Goal: Task Accomplishment & Management: Manage account settings

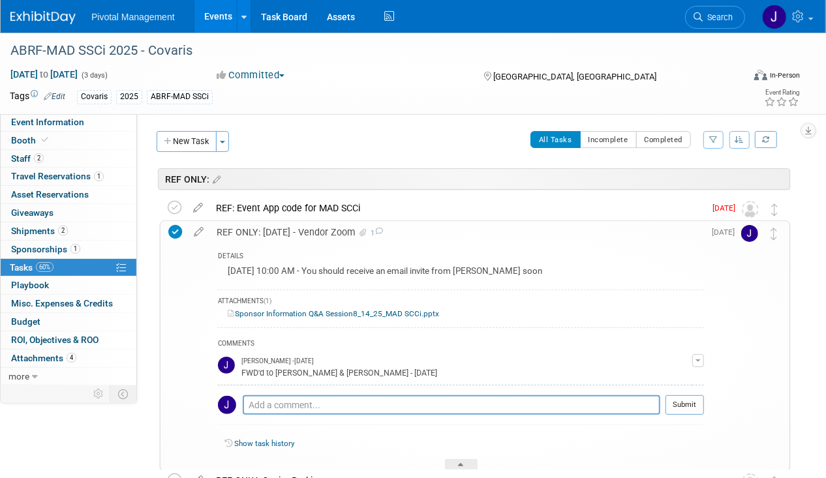
click at [292, 235] on div "REF ONLY: AUG 14 - Vendor Zoom 1" at bounding box center [457, 232] width 494 height 22
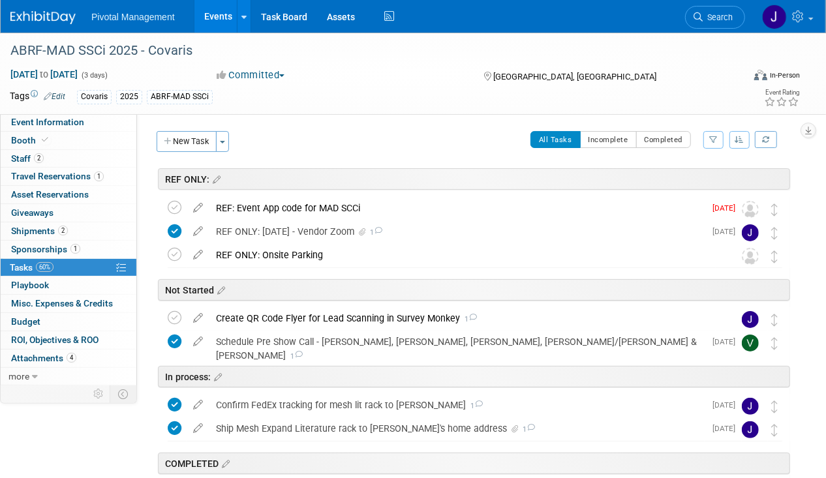
drag, startPoint x: 217, startPoint y: 20, endPoint x: 266, endPoint y: 26, distance: 50.0
click at [217, 20] on link "Events" at bounding box center [218, 16] width 48 height 33
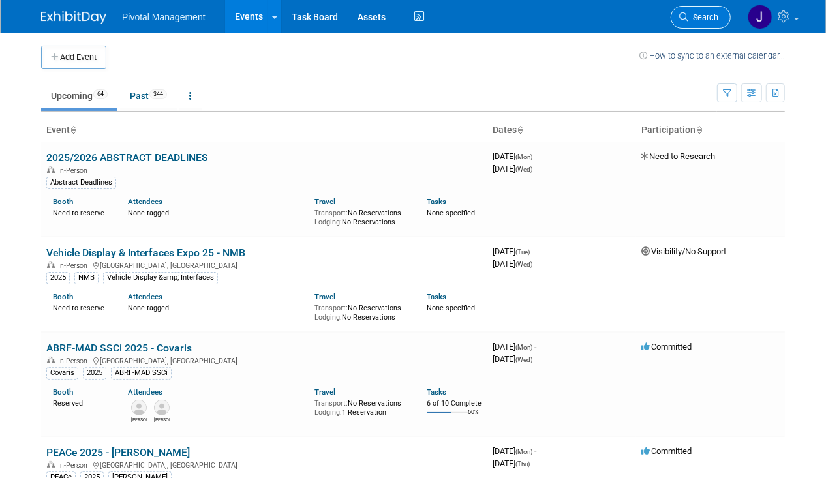
click at [693, 18] on span "Search" at bounding box center [703, 17] width 30 height 10
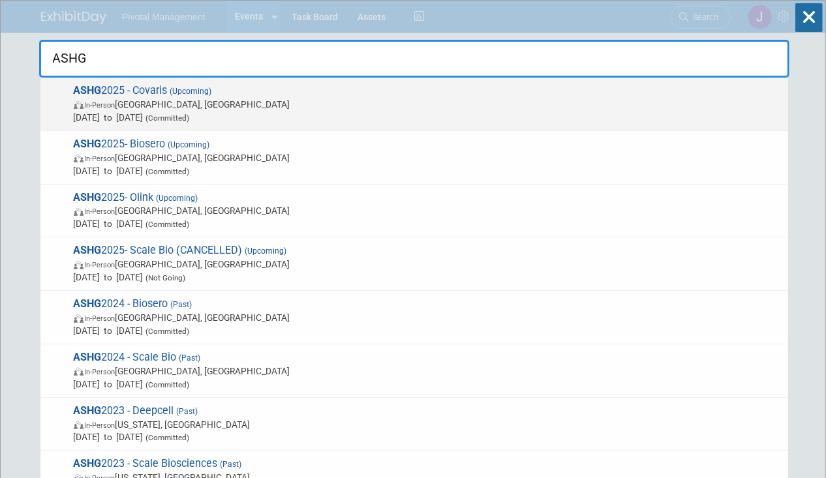
type input "ASHG"
click at [162, 93] on span "ASHG 2025 - Covaris (Upcoming) In-Person [GEOGRAPHIC_DATA], [GEOGRAPHIC_DATA] […" at bounding box center [426, 104] width 712 height 40
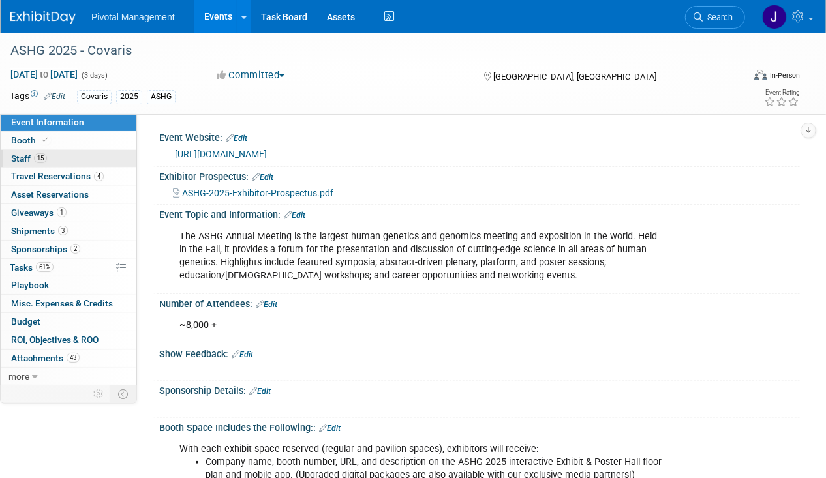
click at [58, 161] on link "15 Staff 15" at bounding box center [69, 159] width 136 height 18
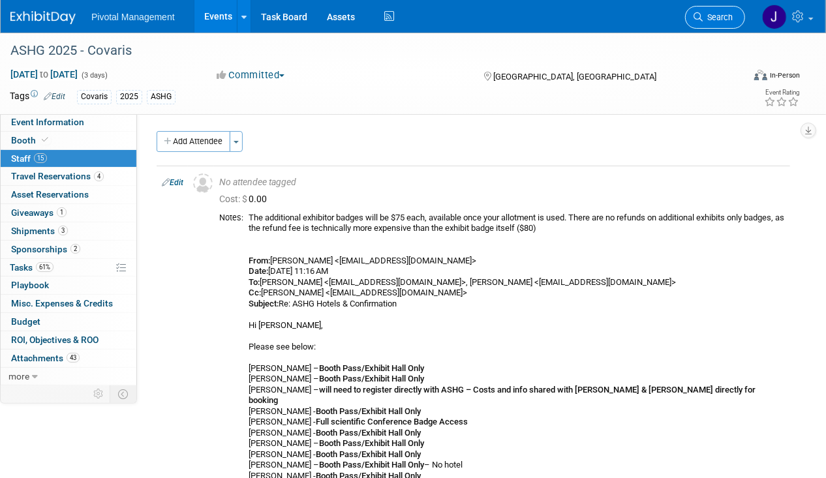
click at [709, 18] on span "Search" at bounding box center [718, 17] width 30 height 10
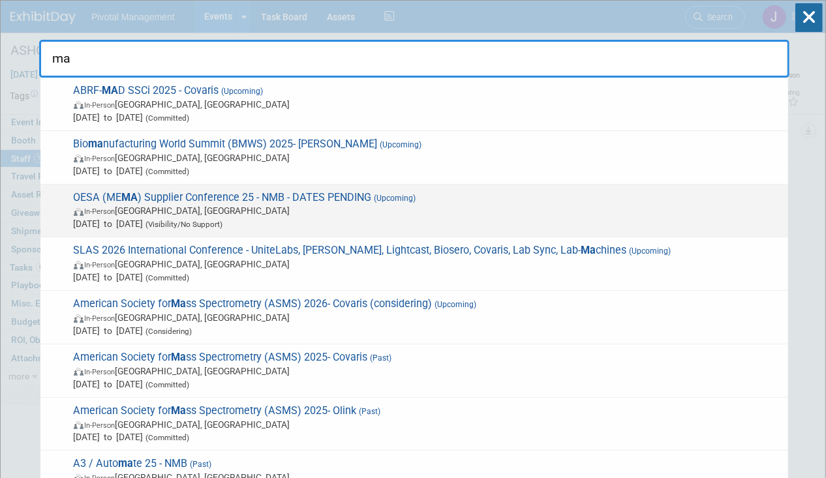
type input "m"
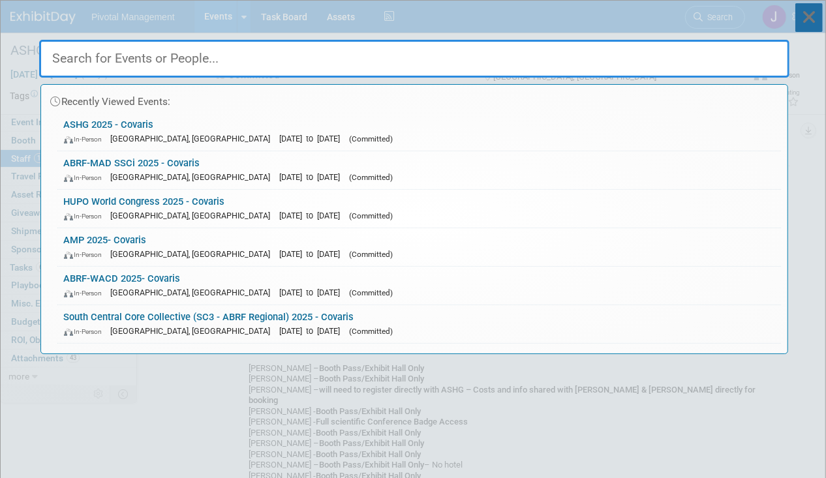
click at [806, 16] on icon at bounding box center [808, 17] width 27 height 29
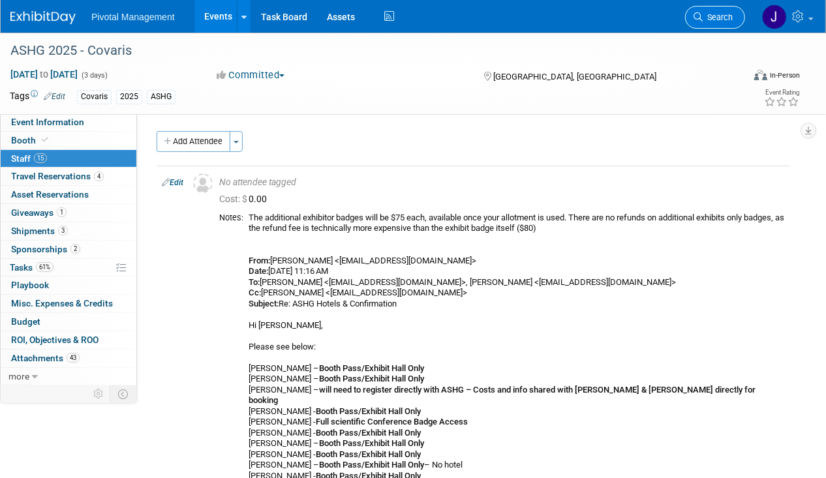
click at [702, 10] on link "Search" at bounding box center [715, 17] width 60 height 23
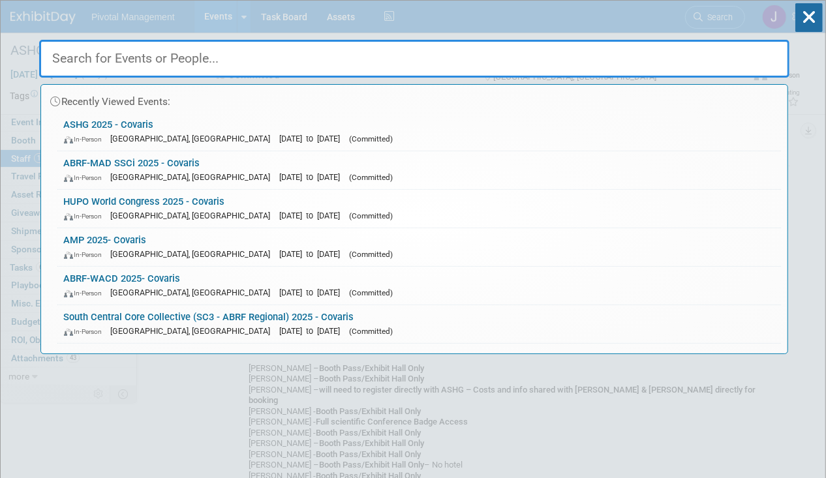
click at [729, 13] on div "Recently Viewed Events: ASHG 2025 - Covaris In-Person Boston, MA Oct 15, 2025 t…" at bounding box center [414, 178] width 750 height 354
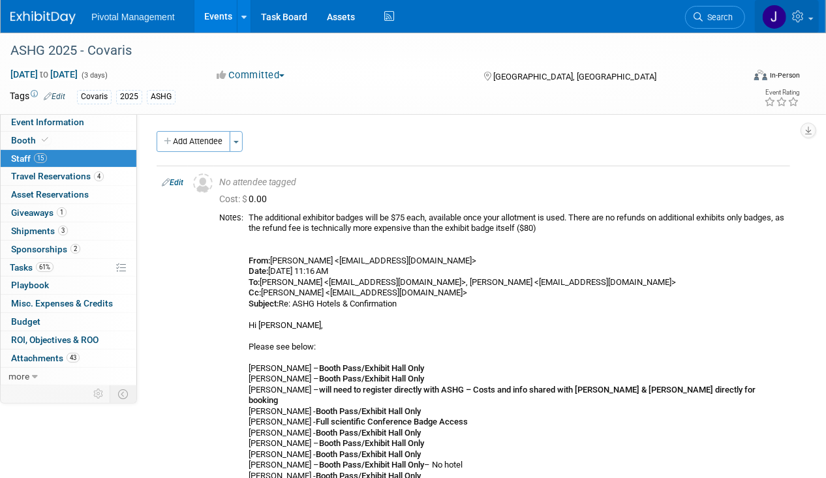
click at [791, 16] on link at bounding box center [787, 16] width 64 height 33
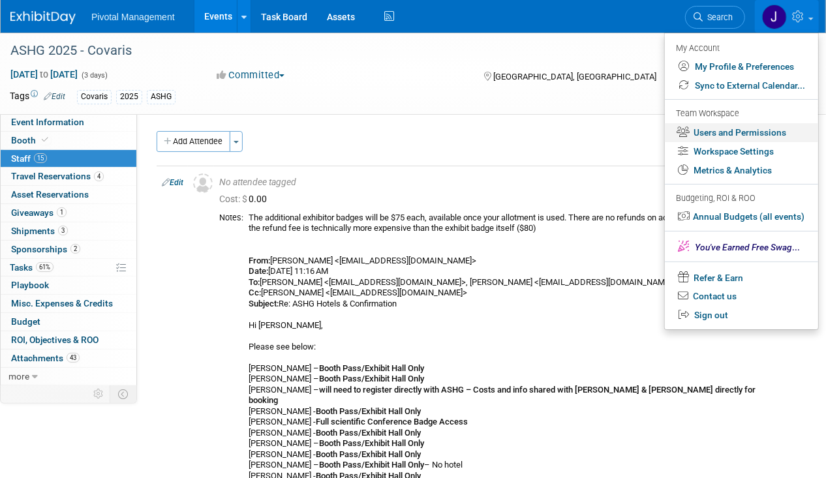
click at [720, 132] on link "Users and Permissions" at bounding box center [741, 132] width 153 height 19
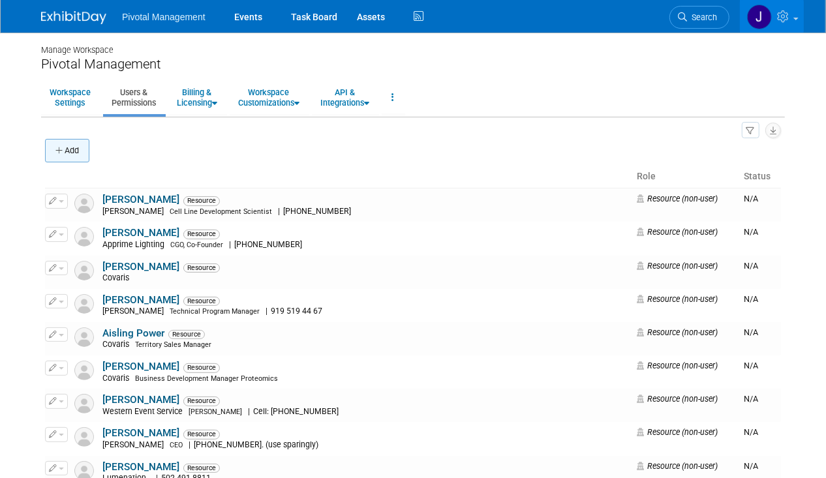
click at [48, 156] on button "Add" at bounding box center [67, 150] width 44 height 23
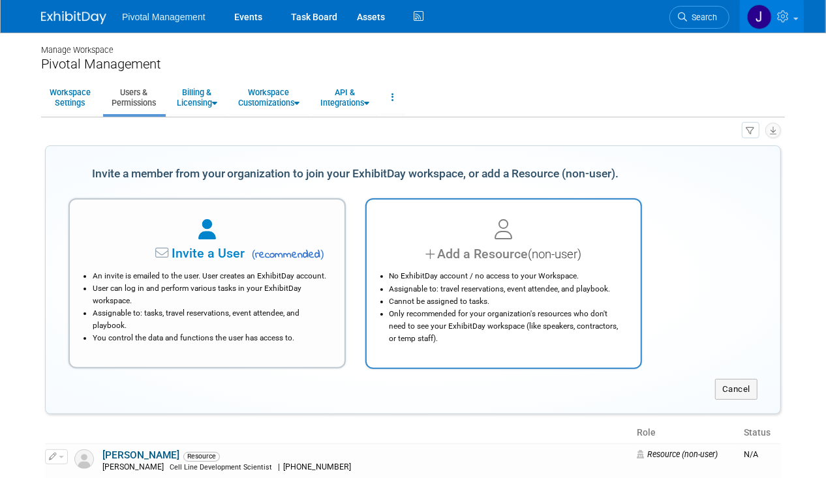
click at [518, 245] on div "Add a Resource (non-user)" at bounding box center [504, 254] width 242 height 19
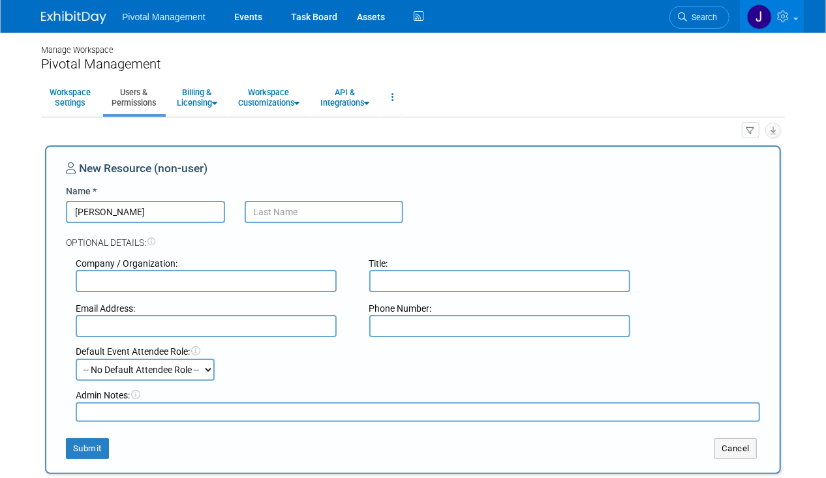
type input "Marisa"
type input "Pisani"
click at [178, 270] on input "text" at bounding box center [206, 281] width 261 height 22
type input "Covaris"
click at [98, 338] on div "Default Event Attendee Role: -- No Default Attendee Role -- Applications Busine…" at bounding box center [418, 359] width 704 height 44
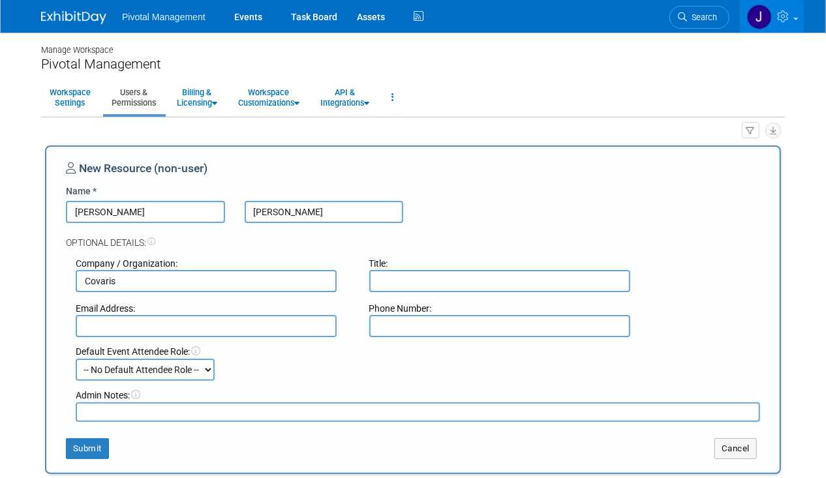
click at [100, 326] on input "text" at bounding box center [206, 326] width 261 height 22
paste input "mpisani@covaris.com"
type input "mpisani@covaris.com"
click at [392, 276] on input "text" at bounding box center [499, 281] width 261 height 22
paste input "Global Marketing Manager"
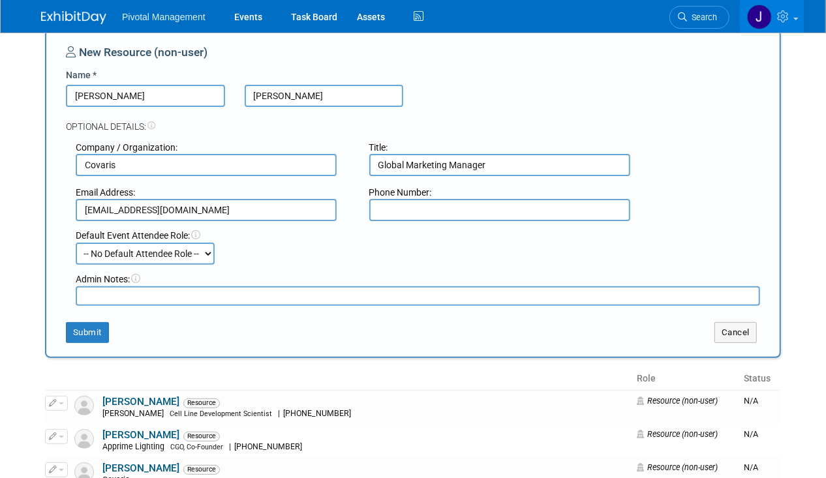
scroll to position [205, 0]
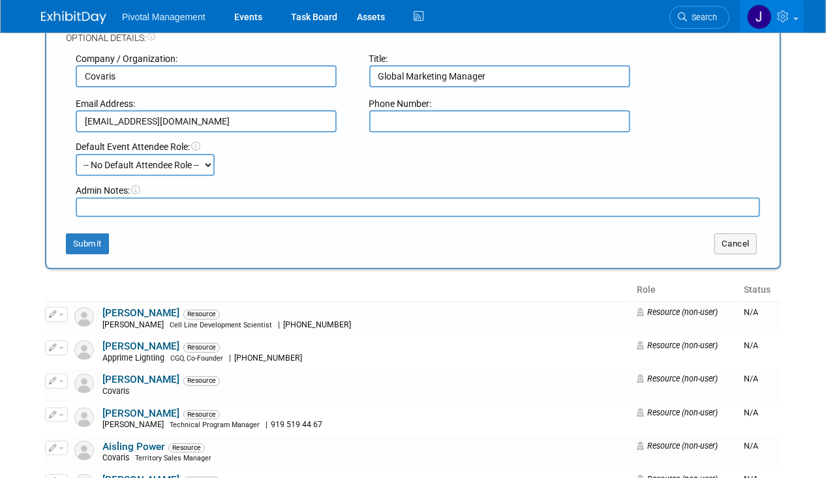
type input "Global Marketing Manager"
click at [96, 230] on div "Submit Cancel" at bounding box center [413, 235] width 714 height 37
click at [89, 238] on button "Submit" at bounding box center [87, 244] width 43 height 21
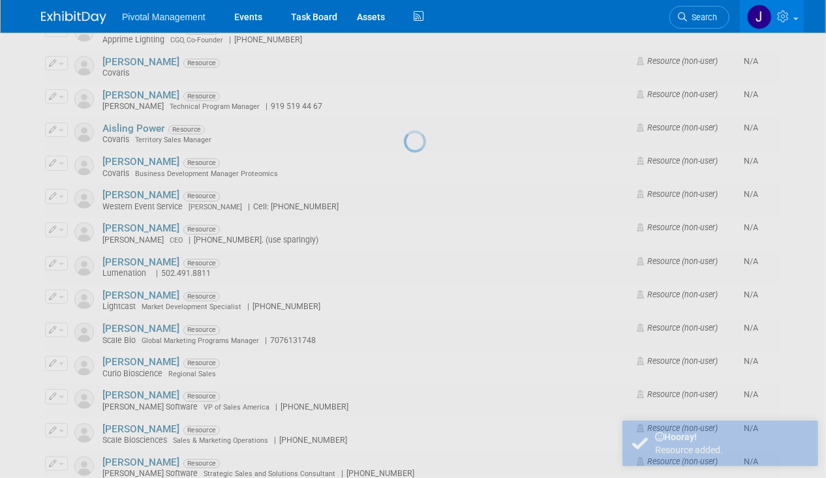
scroll to position [0, 0]
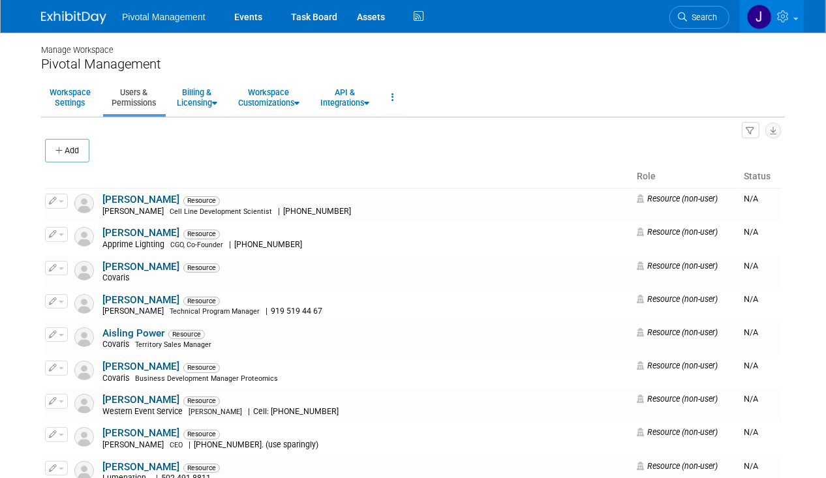
drag, startPoint x: 692, startPoint y: 7, endPoint x: 710, endPoint y: 14, distance: 19.3
click at [692, 7] on link "Search" at bounding box center [699, 17] width 60 height 23
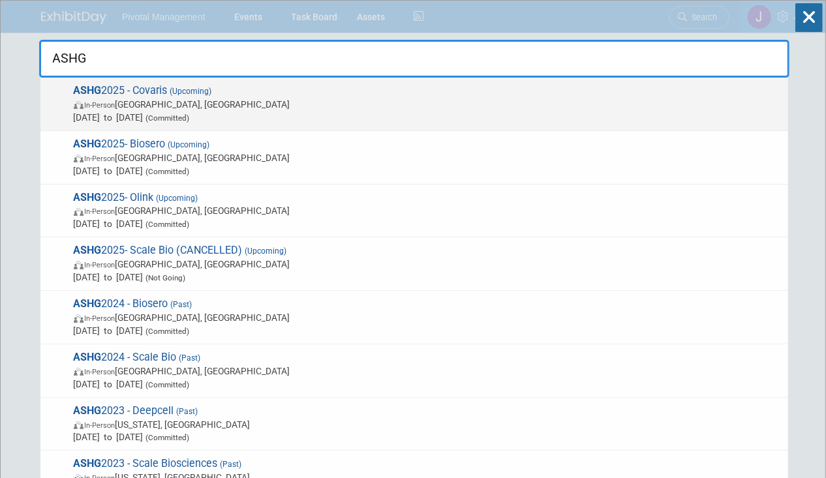
type input "ASHG"
click at [494, 89] on span "ASHG 2025 - Covaris (Upcoming) In-Person Boston, MA Oct 15, 2025 to Oct 17, 202…" at bounding box center [426, 104] width 712 height 40
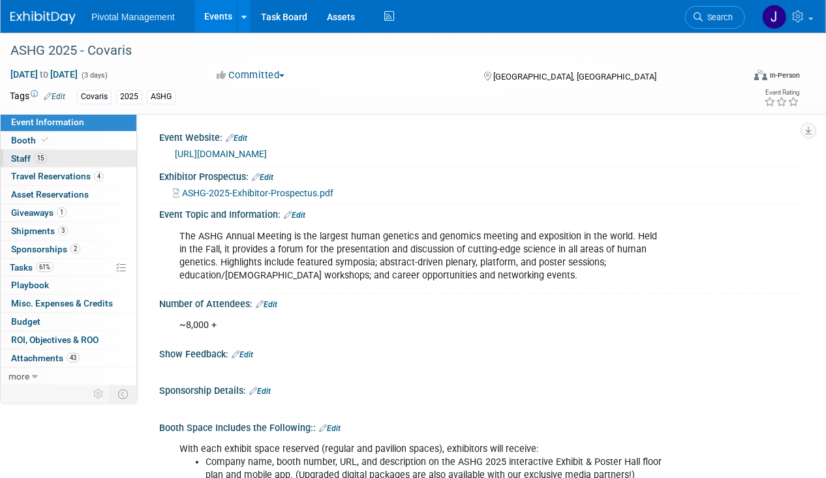
click at [59, 156] on link "15 Staff 15" at bounding box center [69, 159] width 136 height 18
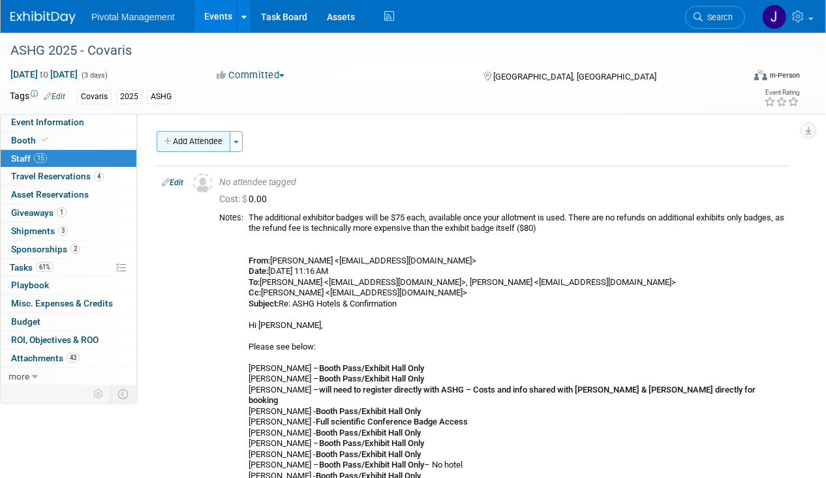
click at [191, 140] on button "Add Attendee" at bounding box center [194, 141] width 74 height 21
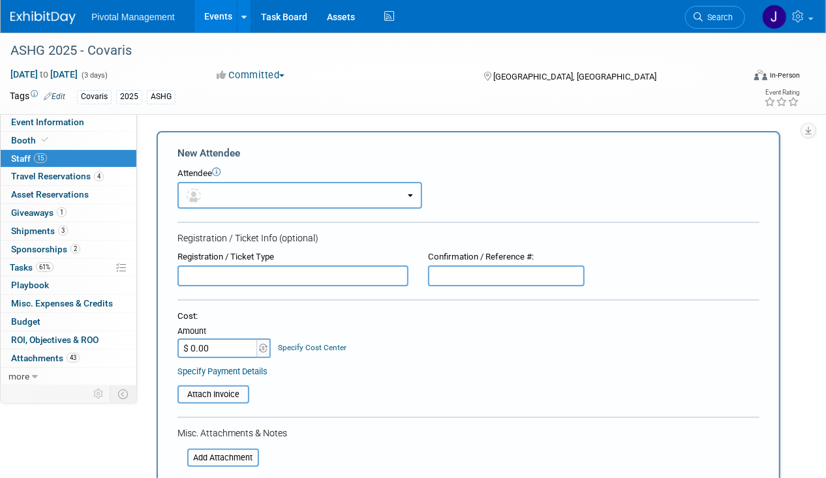
click at [254, 194] on button "button" at bounding box center [299, 195] width 245 height 27
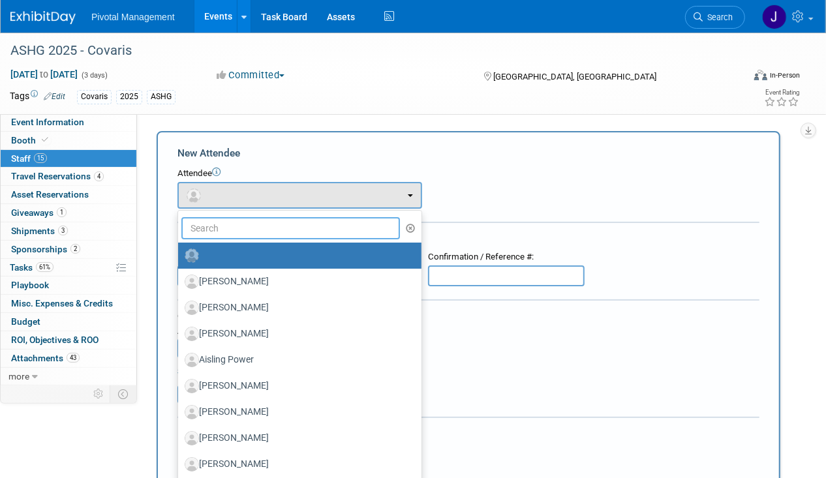
click at [224, 219] on input "text" at bounding box center [290, 228] width 219 height 22
type input "marisa"
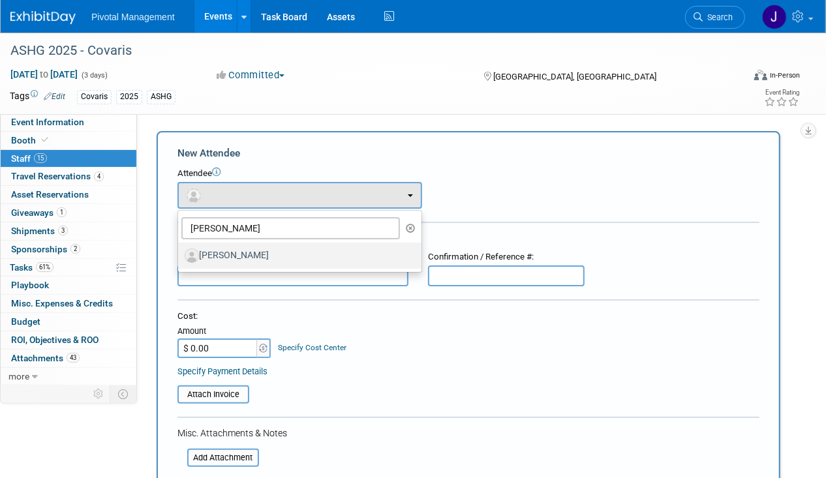
click at [234, 255] on label "[PERSON_NAME]" at bounding box center [297, 255] width 224 height 21
click at [180, 255] on input "Marisa Pisani" at bounding box center [176, 254] width 8 height 8
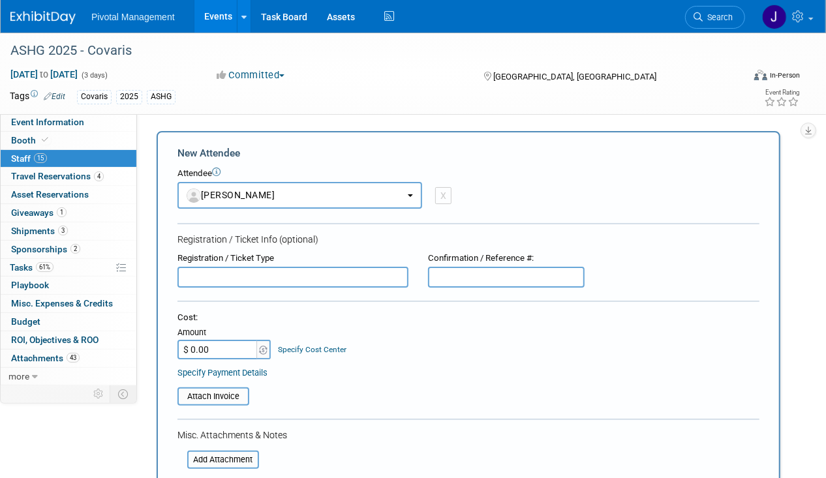
select select "b87aca86-1c4c-4e79-ab61-b3cd3b0f41a8"
select select "1"
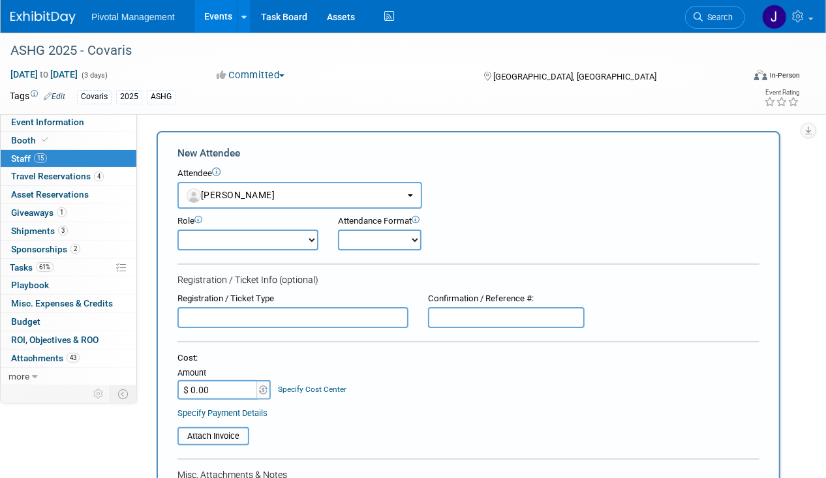
click at [364, 240] on select "Onsite Remote" at bounding box center [380, 240] width 84 height 21
select select "1"
click at [338, 230] on select "Onsite Remote" at bounding box center [380, 240] width 84 height 21
click at [212, 318] on input "text" at bounding box center [292, 317] width 231 height 21
click at [210, 311] on input "text" at bounding box center [292, 317] width 231 height 21
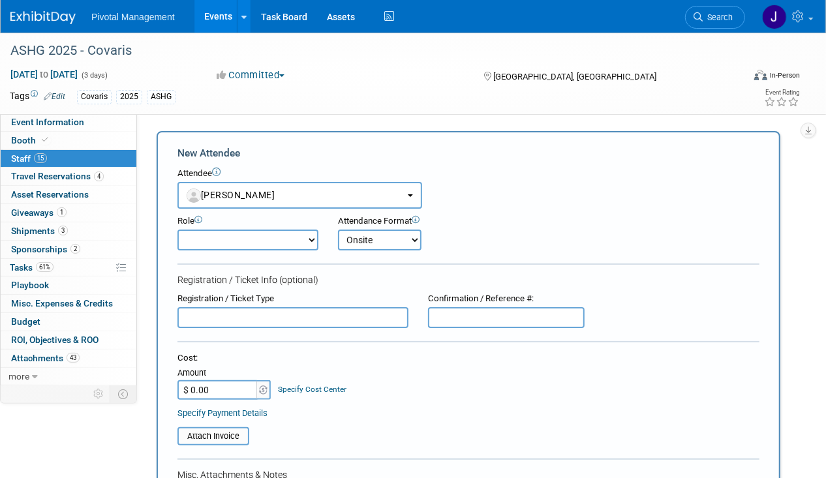
paste input "Booth Pass/Exhibit Hall Only"
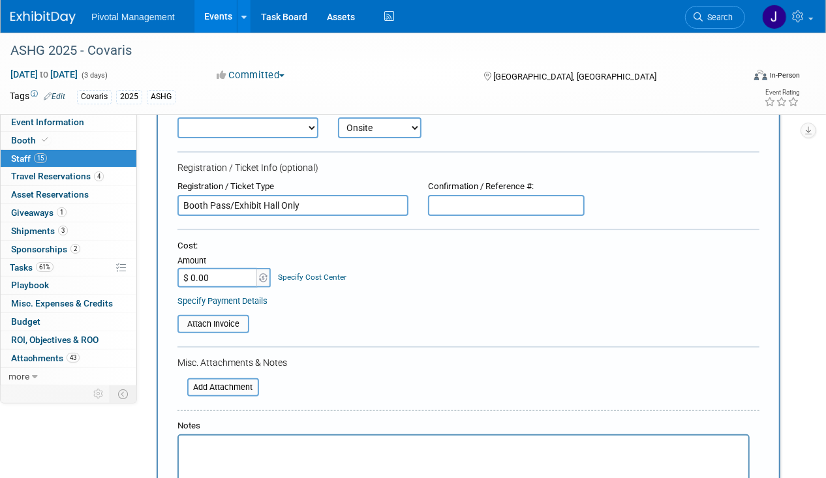
scroll to position [165, 0]
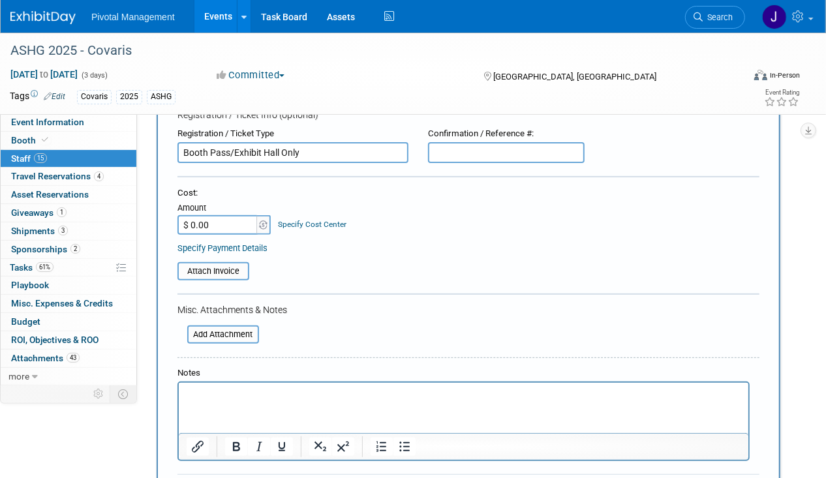
type input "Booth Pass/Exhibit Hall Only"
click at [212, 385] on html at bounding box center [463, 392] width 570 height 18
click at [245, 395] on p "Need to add MArisa for one day/exhibit booth staff only" at bounding box center [463, 394] width 555 height 13
click at [250, 394] on p "Need to add MArisa for one day/exhibit booth staff only" at bounding box center [463, 394] width 555 height 13
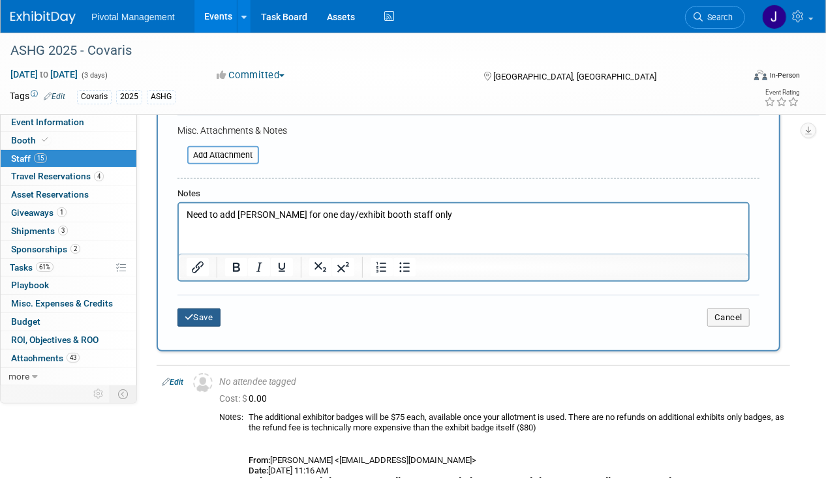
click at [210, 318] on button "Save" at bounding box center [198, 318] width 43 height 18
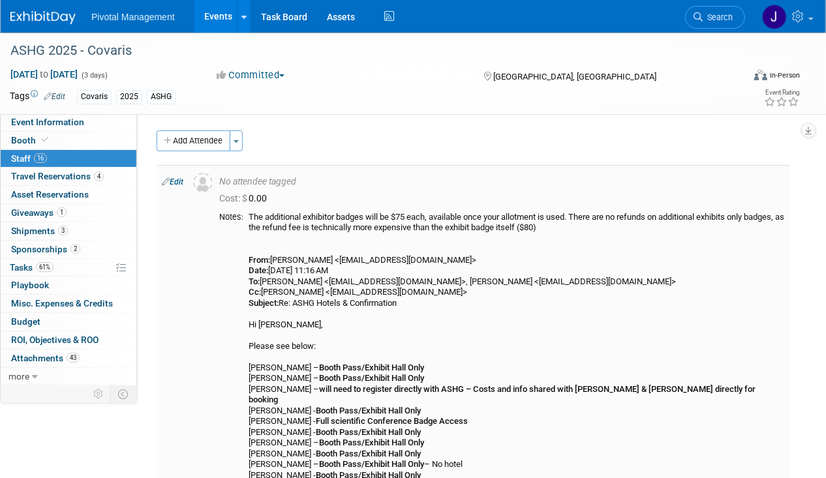
scroll to position [0, 0]
click at [198, 137] on button "Add Attendee" at bounding box center [194, 141] width 74 height 21
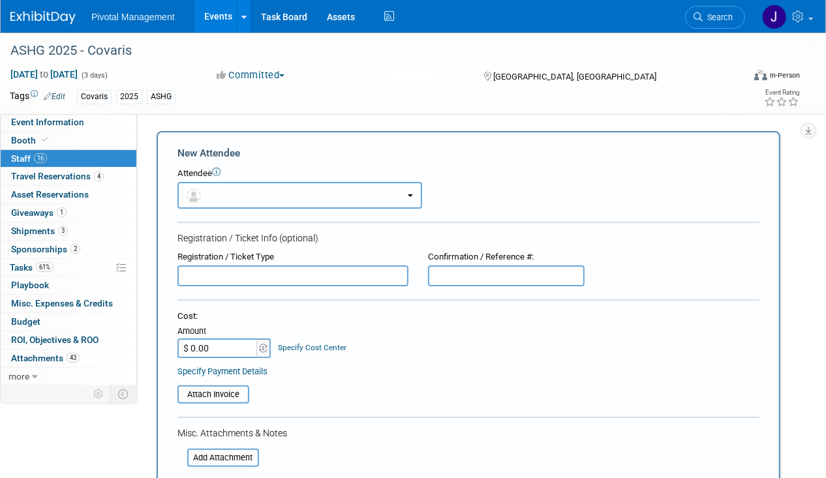
click at [221, 184] on button "button" at bounding box center [299, 195] width 245 height 27
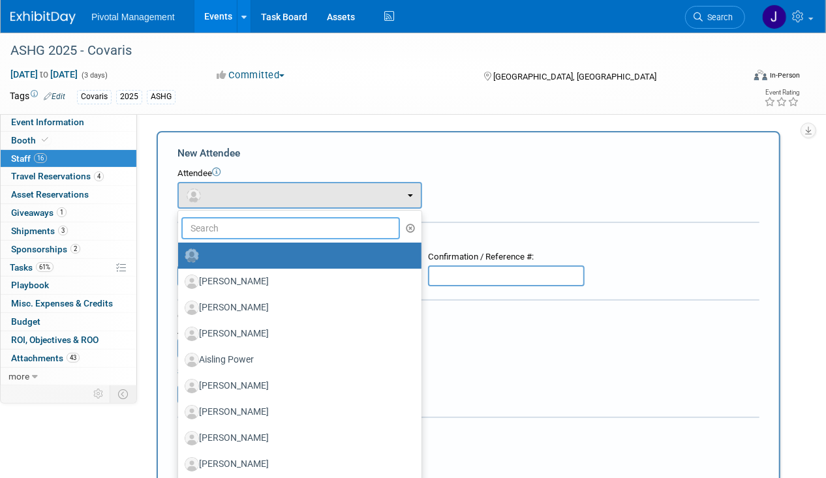
click at [244, 234] on input "text" at bounding box center [290, 228] width 219 height 22
type input "marisa"
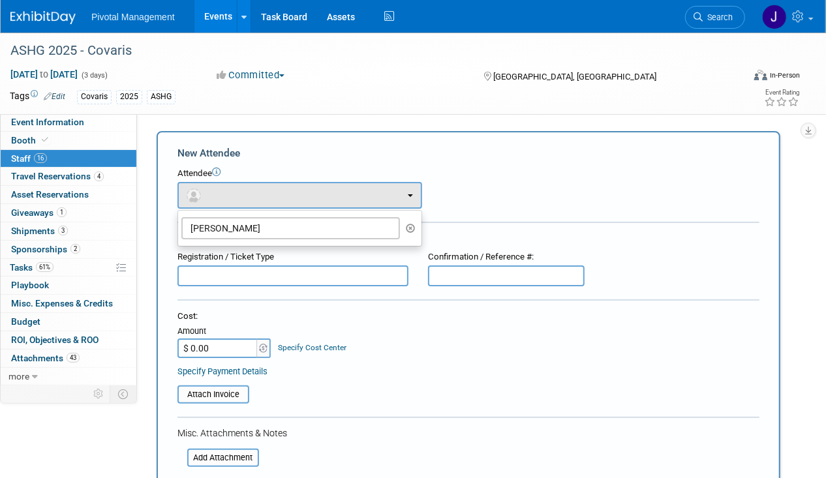
click at [572, 205] on div "Attendee <img src="https://www.exhibitday.com/Images/Unassigned-User-Icon.png" …" at bounding box center [468, 188] width 582 height 41
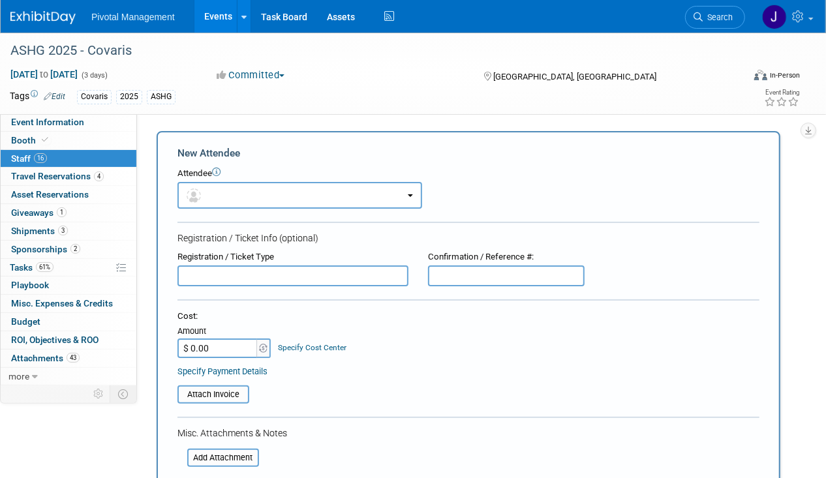
drag, startPoint x: 422, startPoint y: 168, endPoint x: 114, endPoint y: 162, distance: 308.6
click at [421, 168] on div "Attendee" at bounding box center [468, 174] width 582 height 12
click at [74, 189] on span "Asset Reservations 0" at bounding box center [50, 194] width 78 height 10
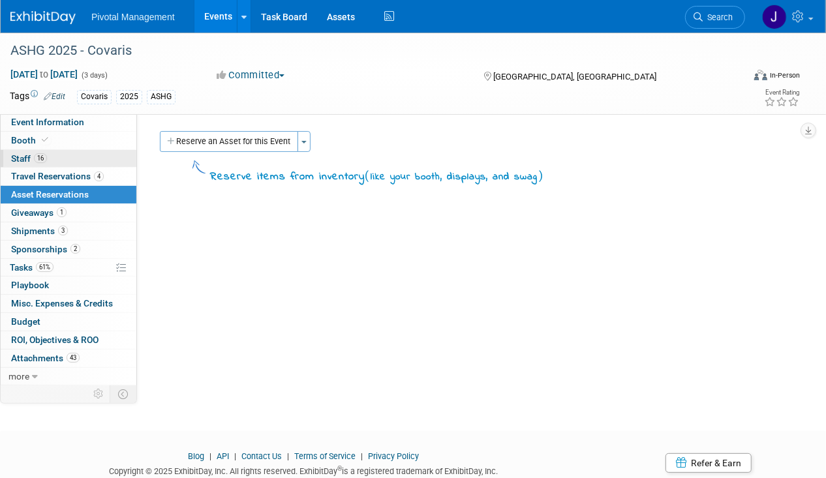
click at [74, 163] on link "16 Staff 16" at bounding box center [69, 159] width 136 height 18
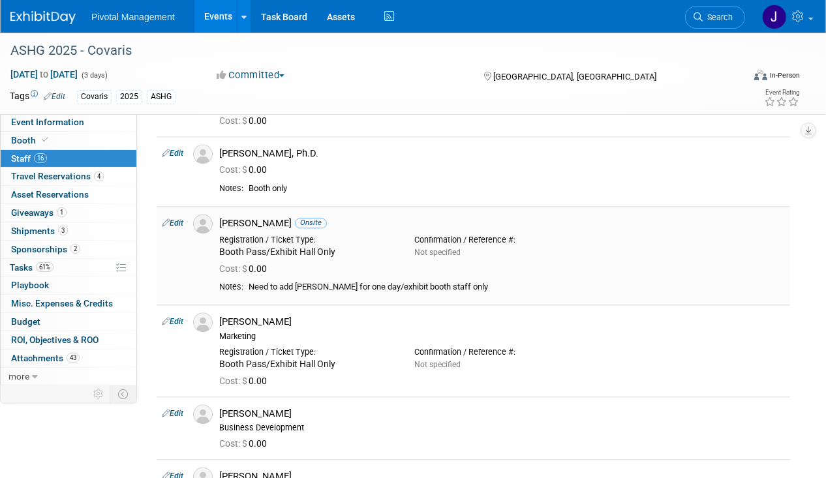
scroll to position [1595, 0]
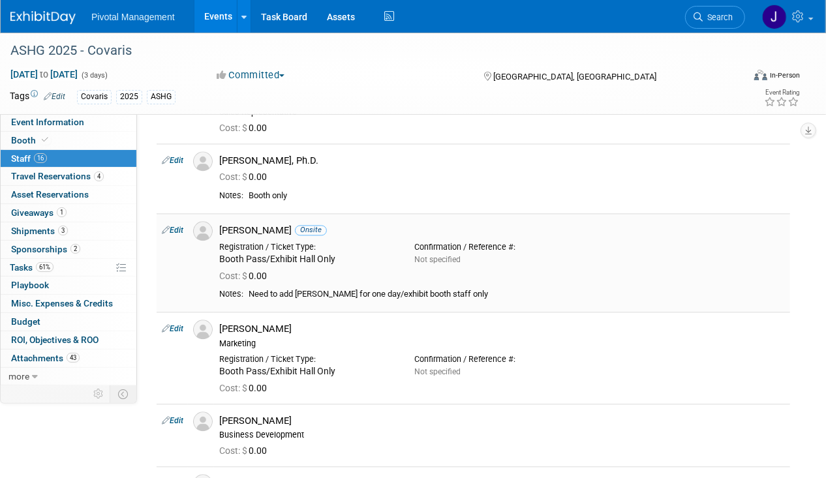
drag, startPoint x: 284, startPoint y: 203, endPoint x: 222, endPoint y: 203, distance: 62.6
click at [222, 224] on div "Marisa Pisani Onsite" at bounding box center [502, 230] width 566 height 12
copy div "[PERSON_NAME]"
click at [209, 18] on link "Events" at bounding box center [218, 16] width 48 height 33
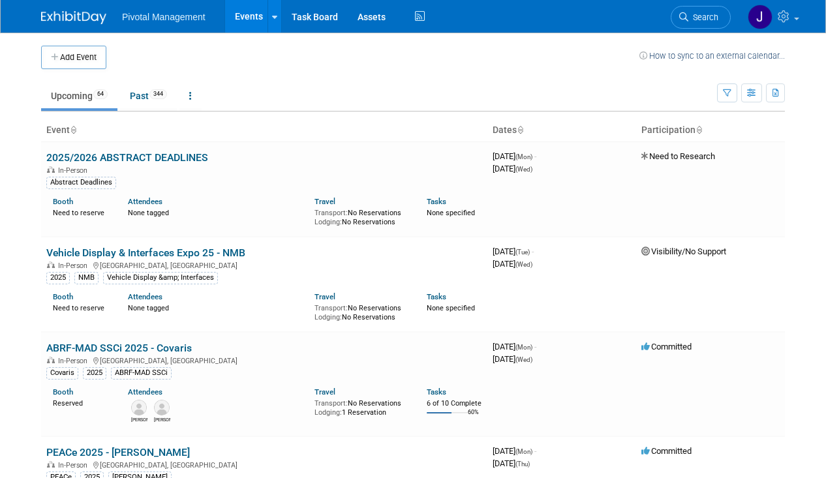
click at [709, 16] on span "Search" at bounding box center [703, 17] width 30 height 10
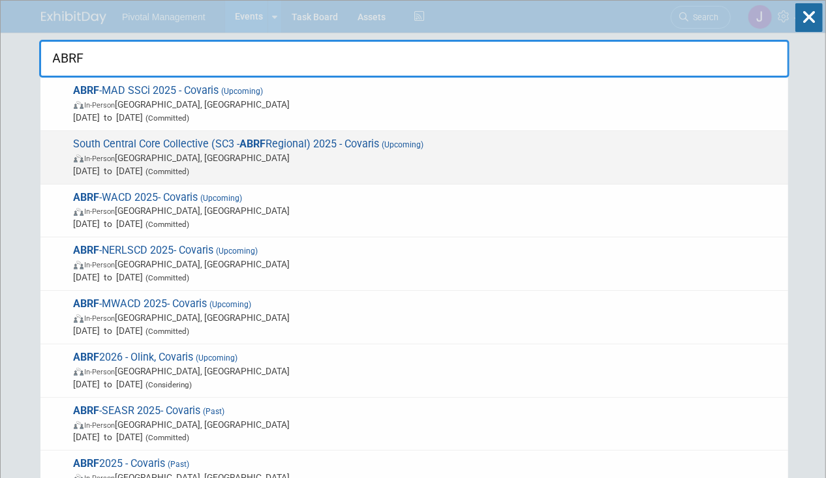
type input "ABRF"
click at [296, 177] on div "South Central Core Collective (SC3 - ABRF Regional) 2025 - Covaris (Upcoming) I…" at bounding box center [414, 157] width 748 height 53
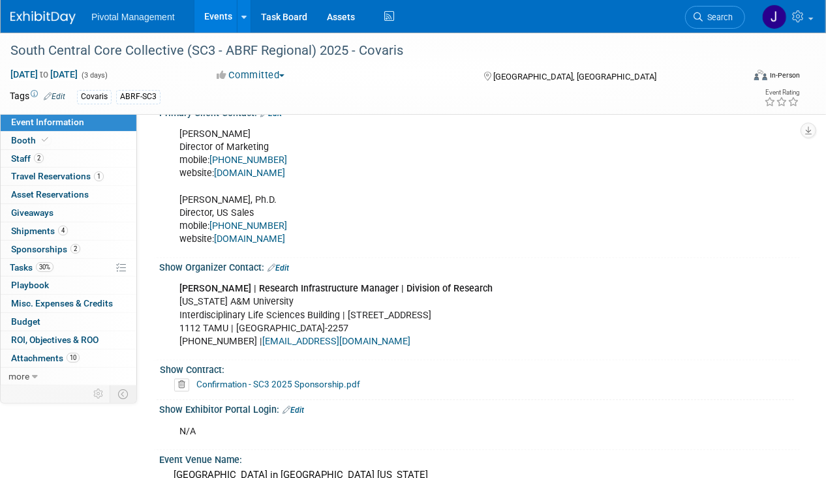
scroll to position [1366, 0]
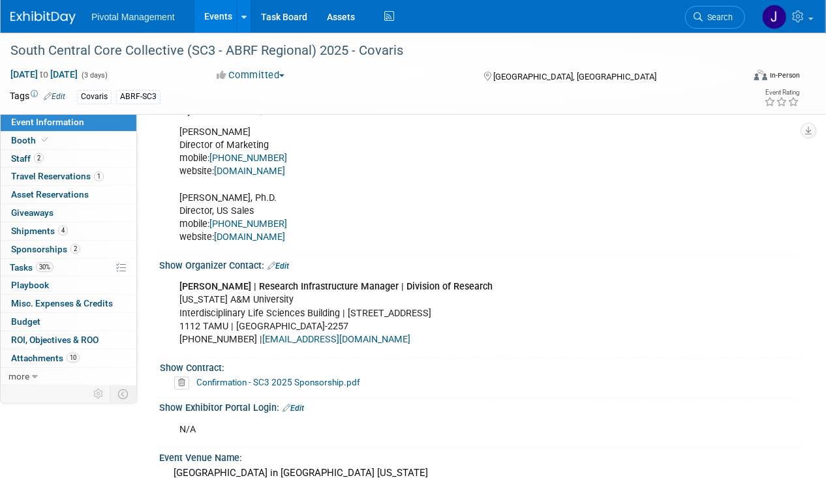
click at [282, 262] on link "Edit" at bounding box center [278, 266] width 22 height 9
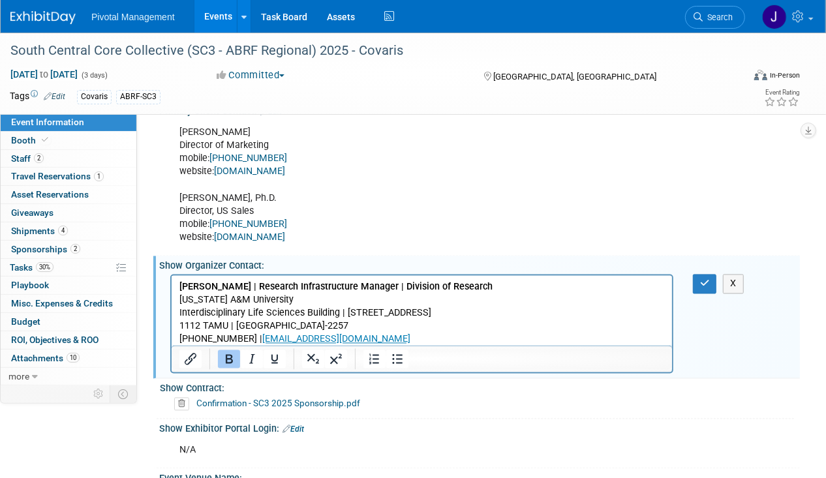
scroll to position [0, 0]
click at [395, 329] on p "Ashlyn Montgomery | Research Infrastructure Manager | Division of Research Texa…" at bounding box center [421, 313] width 485 height 65
click at [391, 339] on p "Ashlyn Montgomery | Research Infrastructure Manager | Division of Research Texa…" at bounding box center [421, 313] width 485 height 65
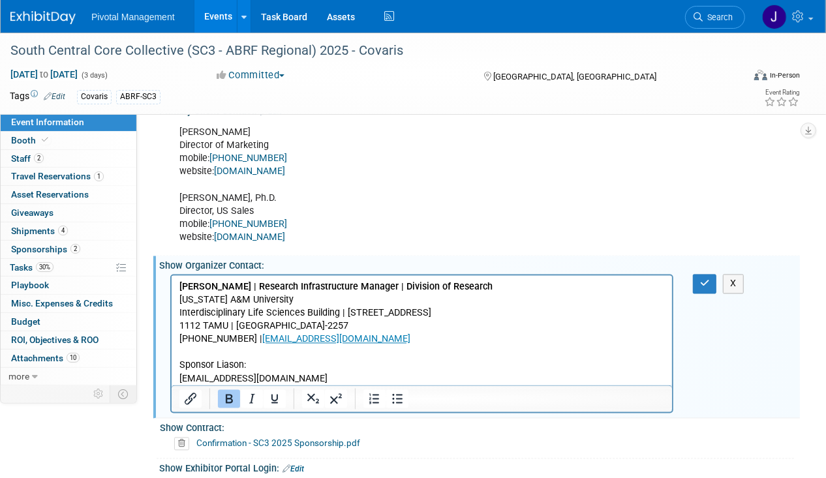
click at [248, 369] on p "Sponsor Liason:" at bounding box center [421, 365] width 485 height 13
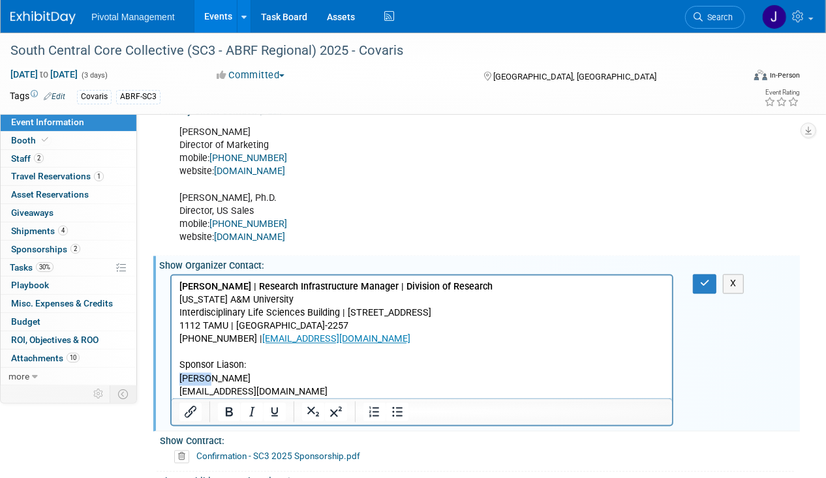
drag, startPoint x: 209, startPoint y: 380, endPoint x: 147, endPoint y: 378, distance: 61.4
click at [171, 378] on html "Ashlyn Montgomery | Research Infrastructure Manager | Division of Research Texa…" at bounding box center [421, 337] width 500 height 123
click at [697, 275] on button "button" at bounding box center [705, 284] width 24 height 19
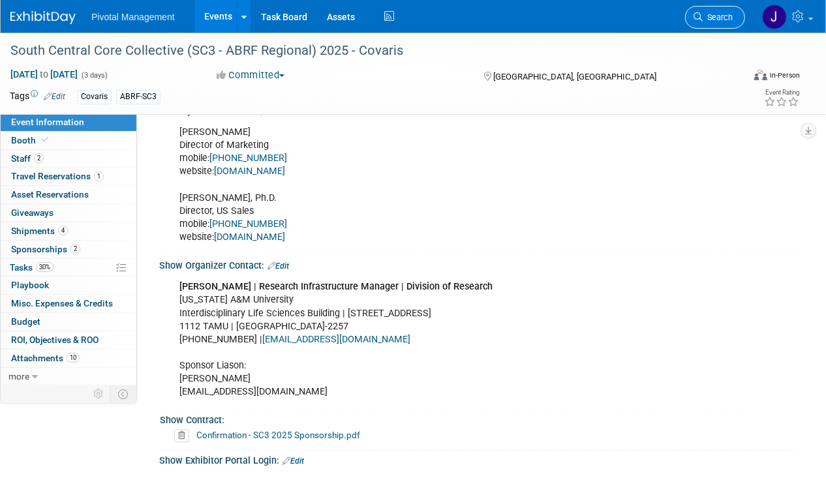
click at [715, 18] on span "Search" at bounding box center [718, 17] width 30 height 10
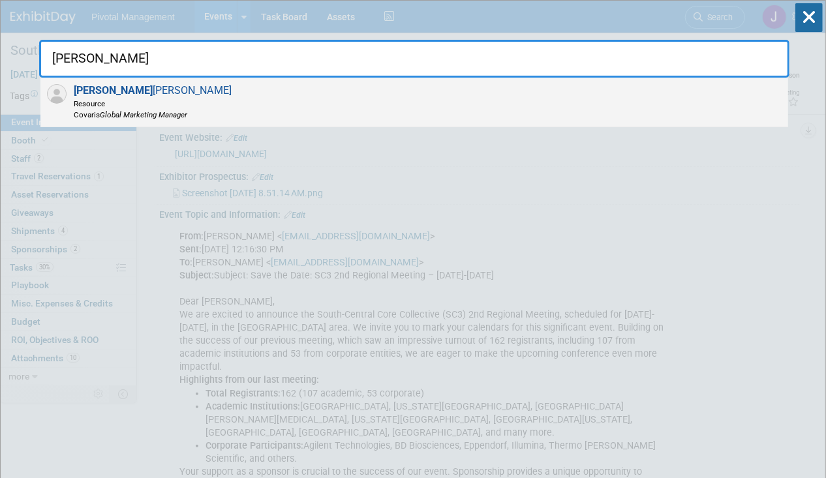
type input "marisa"
click at [132, 103] on span "Resource" at bounding box center [153, 103] width 158 height 11
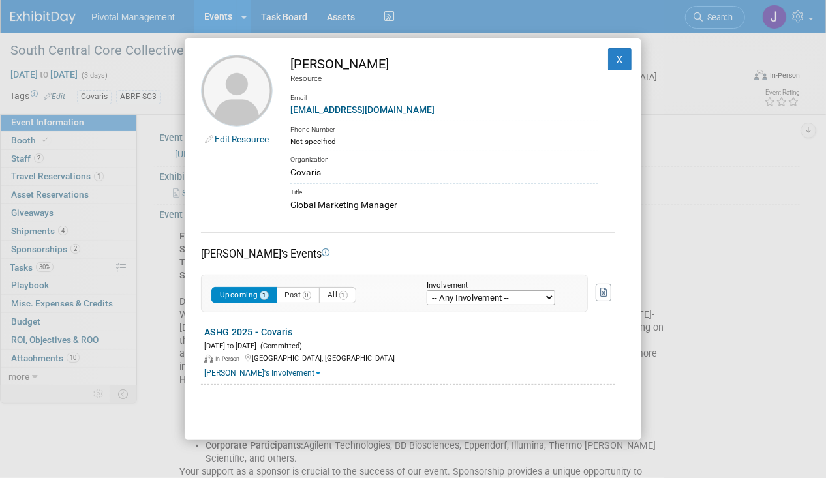
click at [244, 138] on link "Edit Resource" at bounding box center [242, 139] width 54 height 10
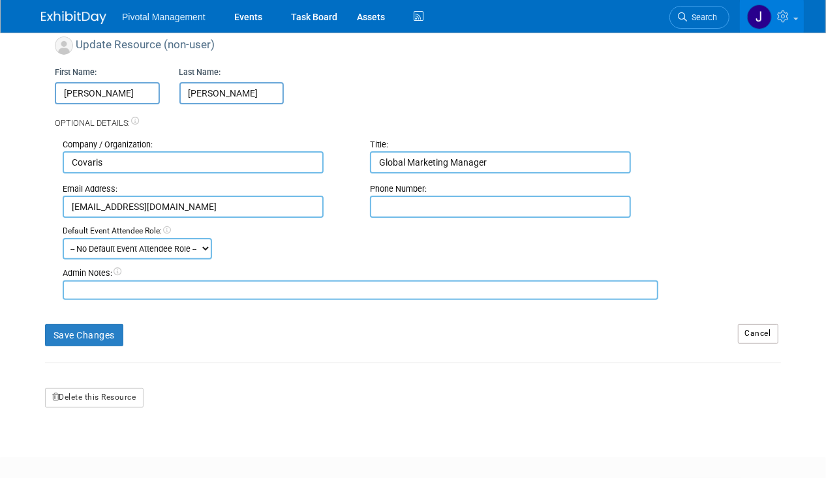
scroll to position [144, 0]
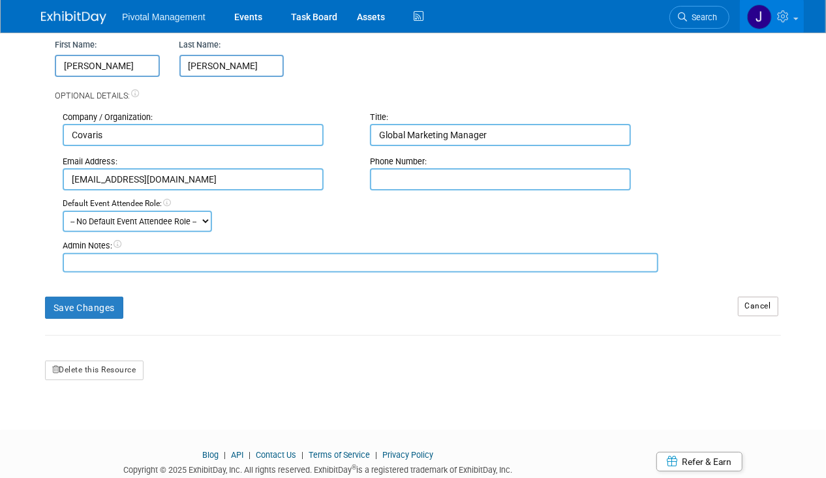
click at [408, 174] on input "text" at bounding box center [500, 179] width 261 height 22
paste input "[PHONE_NUMBER]"
type input "[PHONE_NUMBER]"
click at [99, 316] on button "Save Changes" at bounding box center [84, 308] width 78 height 22
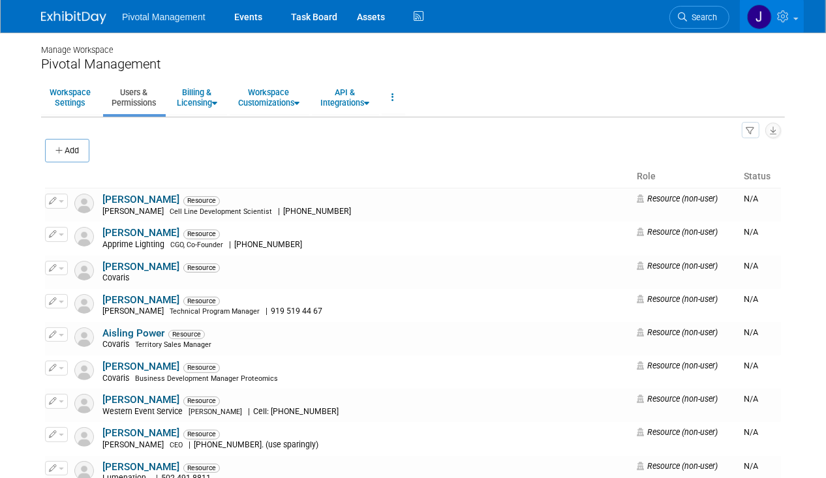
click at [74, 23] on img at bounding box center [73, 17] width 65 height 13
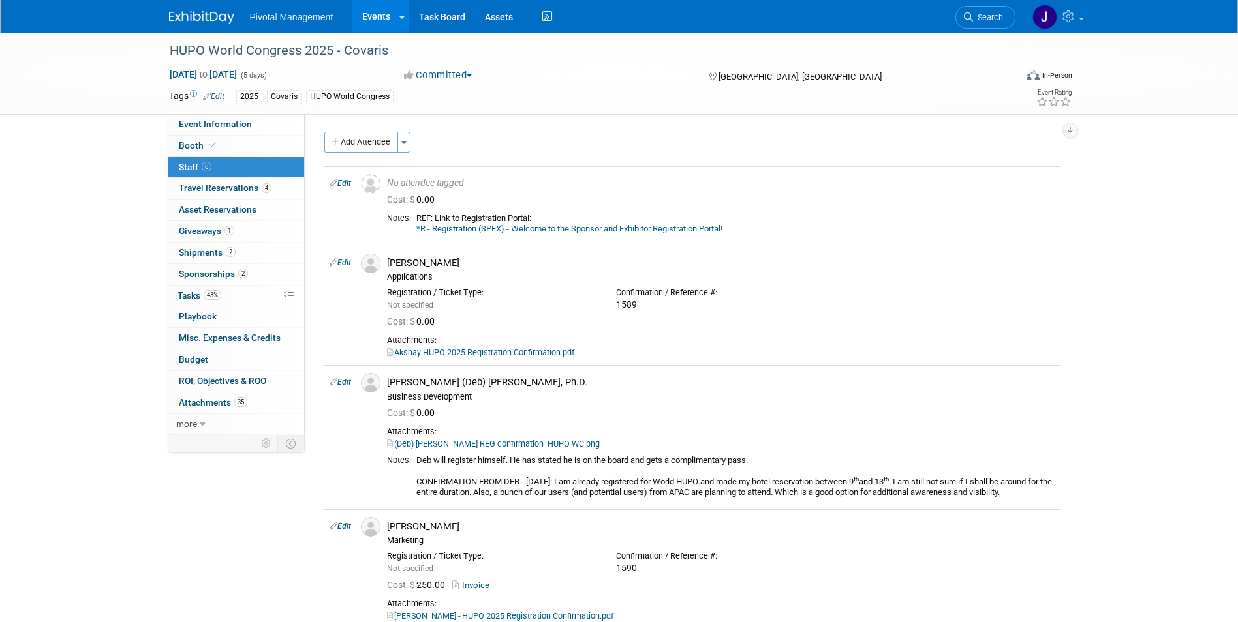
scroll to position [13, 0]
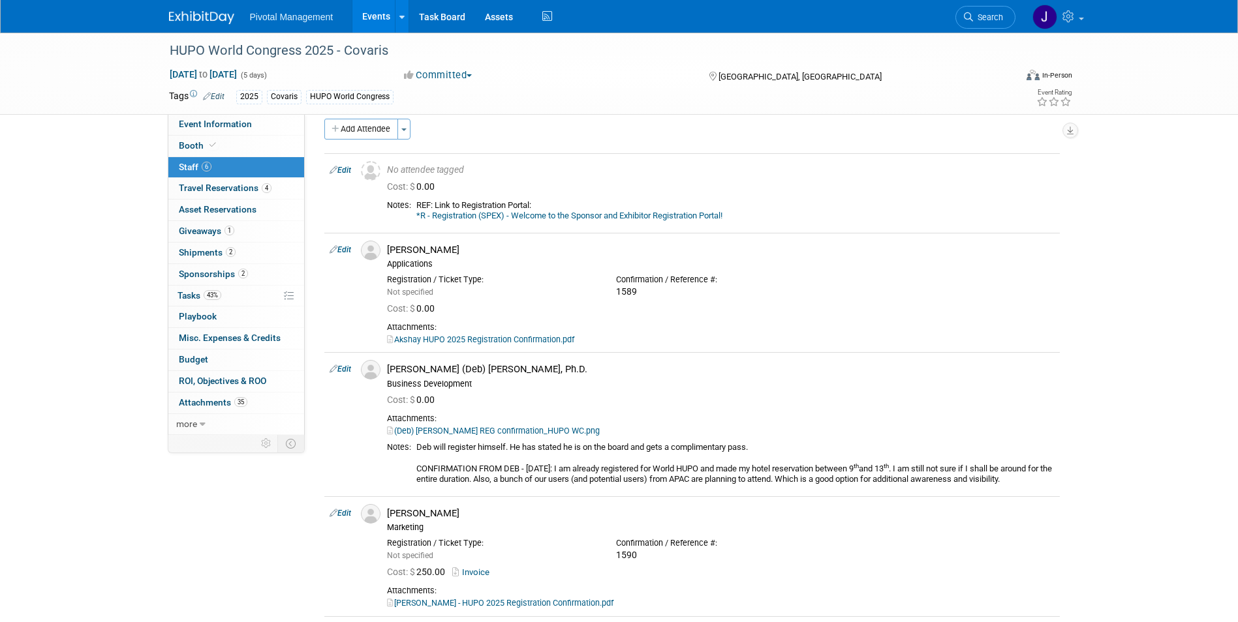
click at [977, 12] on link "Search" at bounding box center [985, 17] width 60 height 23
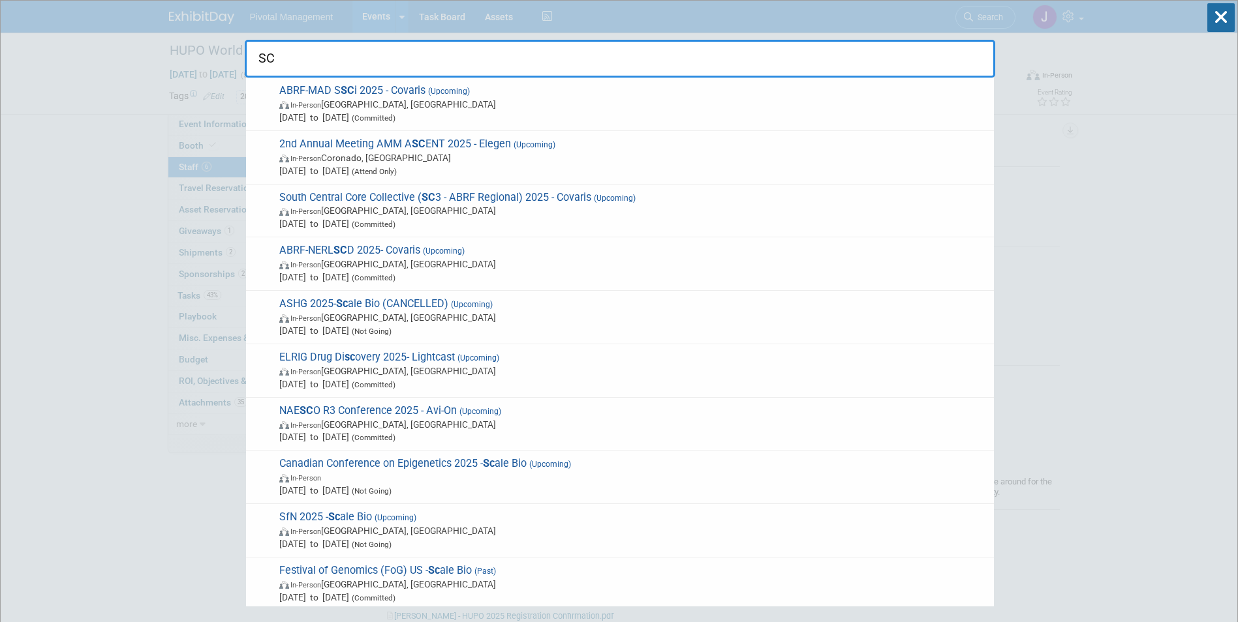
type input "SC3"
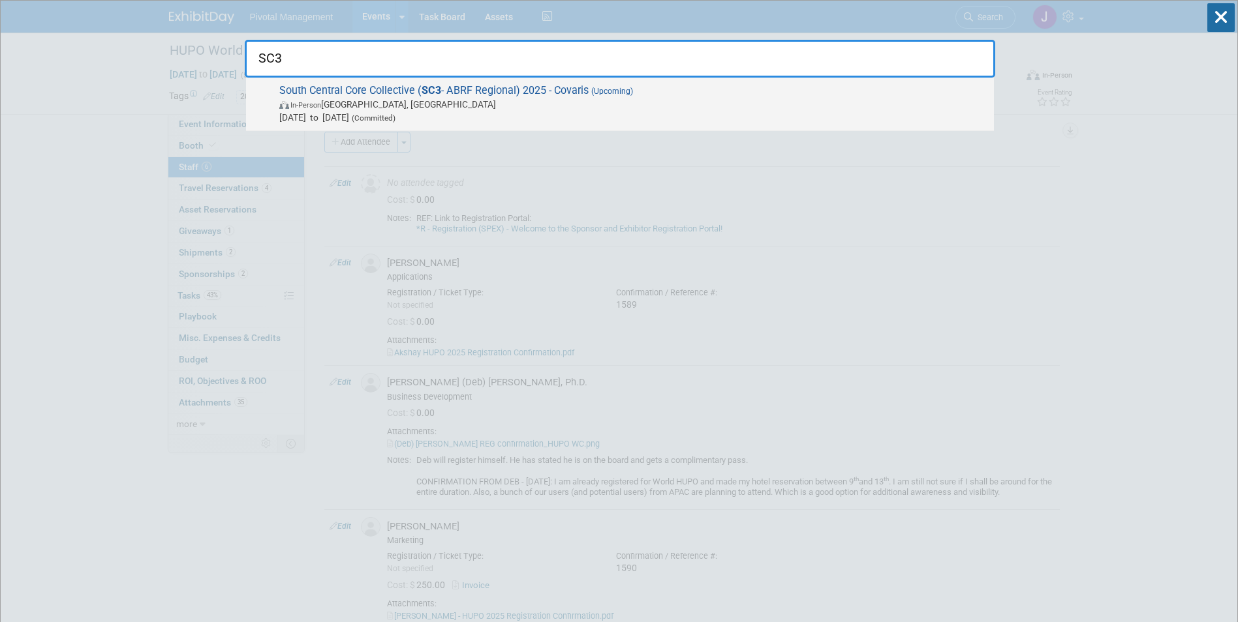
click at [581, 117] on span "Sep 30, 2025 to Oct 2, 2025 (Committed)" at bounding box center [633, 117] width 708 height 13
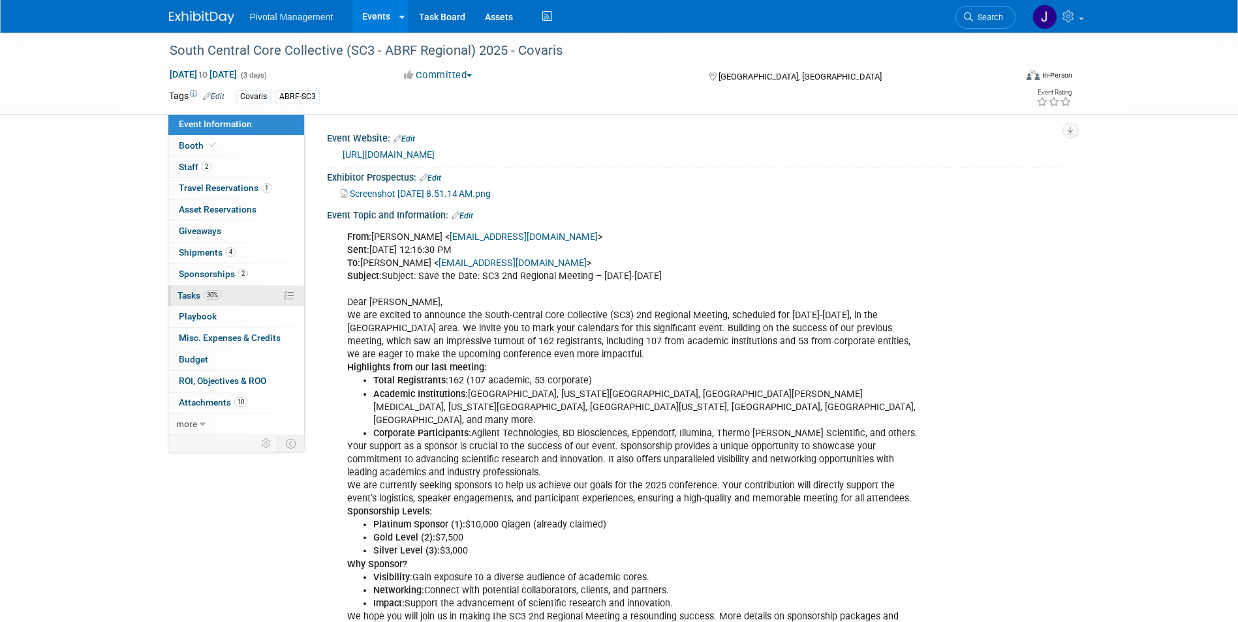
click at [235, 294] on link "30% Tasks 30%" at bounding box center [236, 296] width 136 height 21
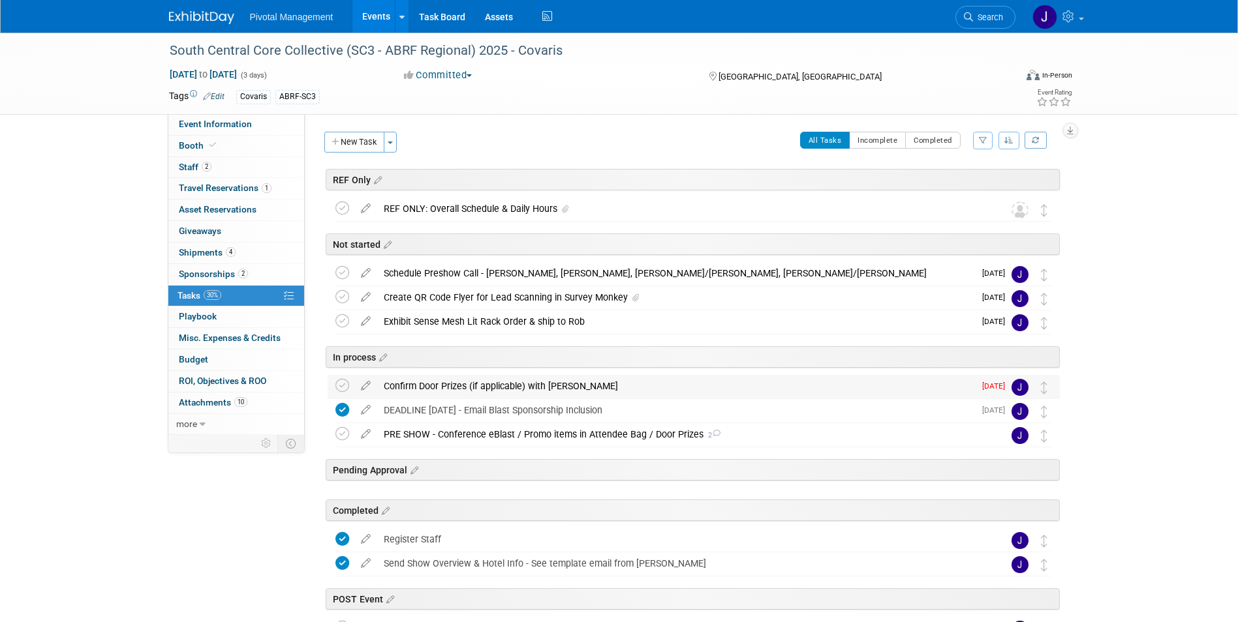
click at [572, 385] on div "Confirm Door Prizes (if applicable) with [PERSON_NAME]" at bounding box center [675, 386] width 597 height 22
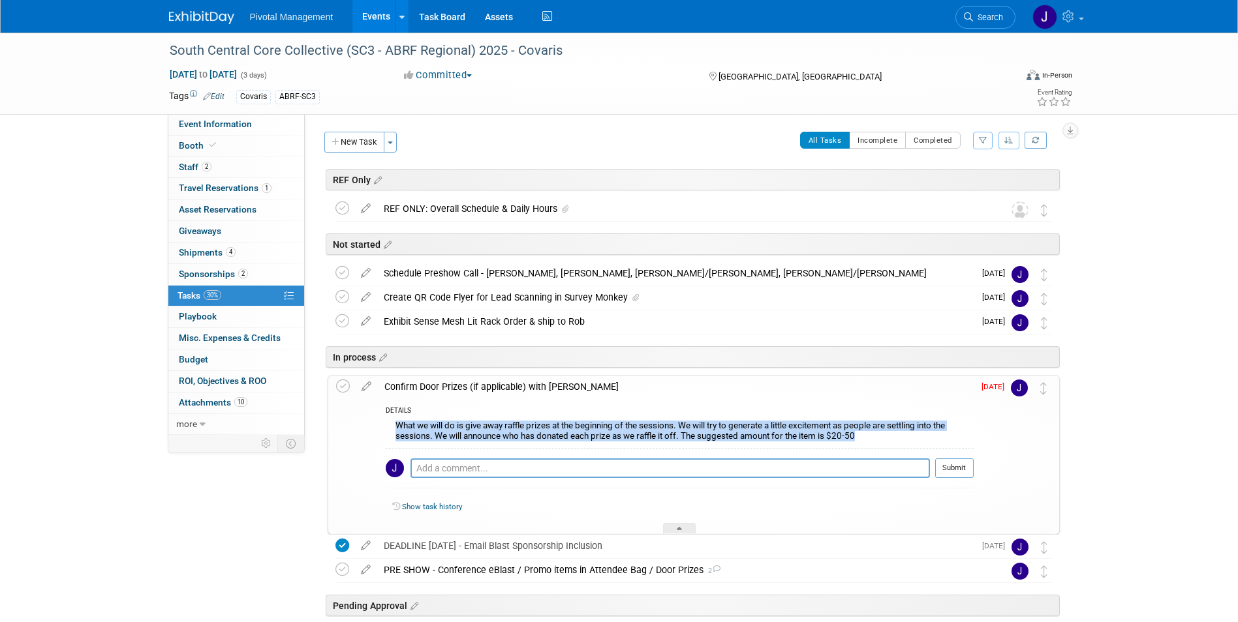
drag, startPoint x: 396, startPoint y: 422, endPoint x: 870, endPoint y: 438, distance: 473.9
click at [870, 438] on div "What we will do is give away raffle prizes at the beginning of the sessions. We…" at bounding box center [680, 433] width 588 height 31
copy div "What we will do is give away raffle prizes at the beginning of the sessions. We…"
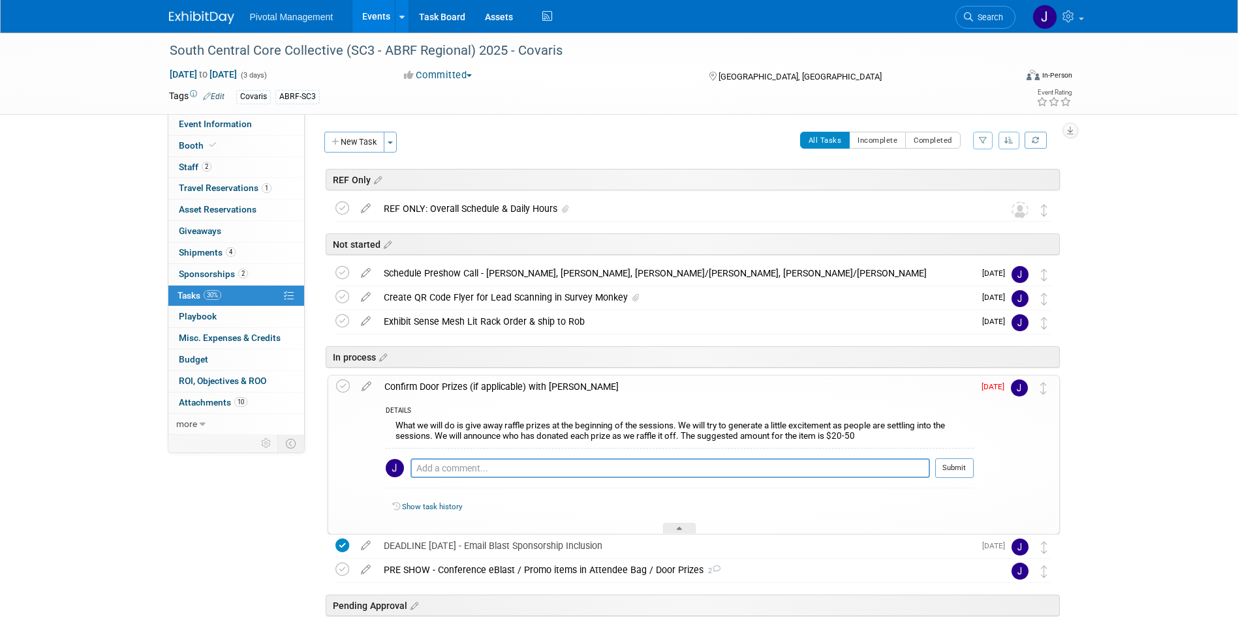
click at [612, 391] on div "Confirm Door Prizes (if applicable) with [PERSON_NAME]" at bounding box center [676, 387] width 596 height 22
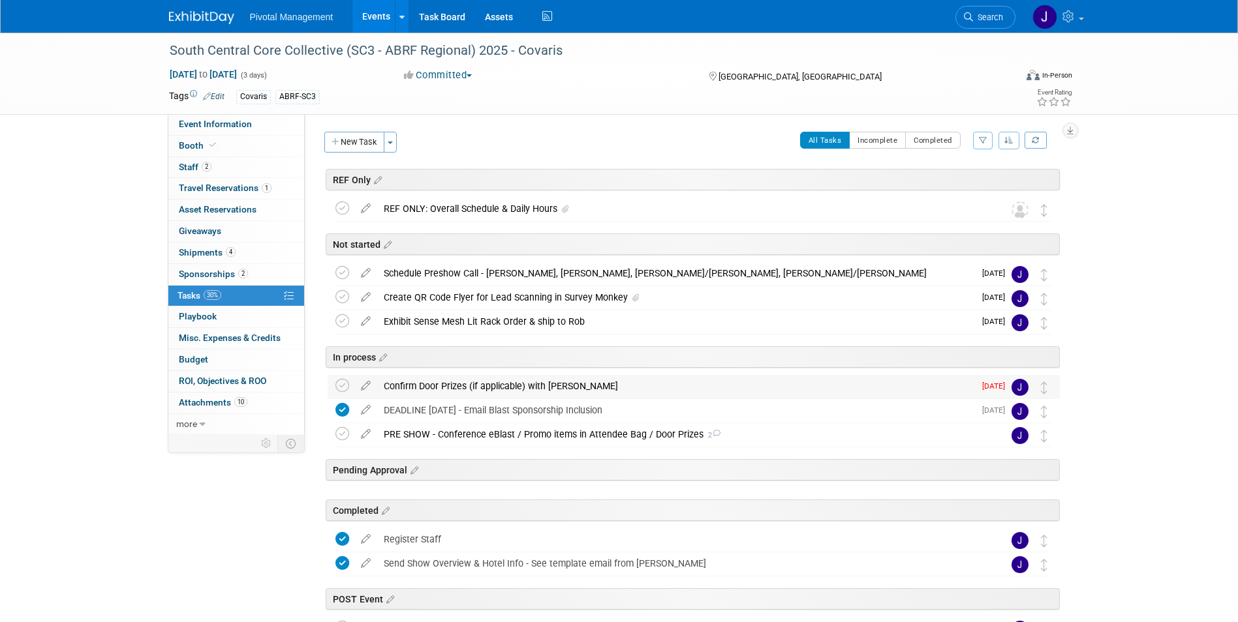
click at [612, 391] on div "Confirm Door Prizes (if applicable) with [PERSON_NAME]" at bounding box center [675, 386] width 597 height 22
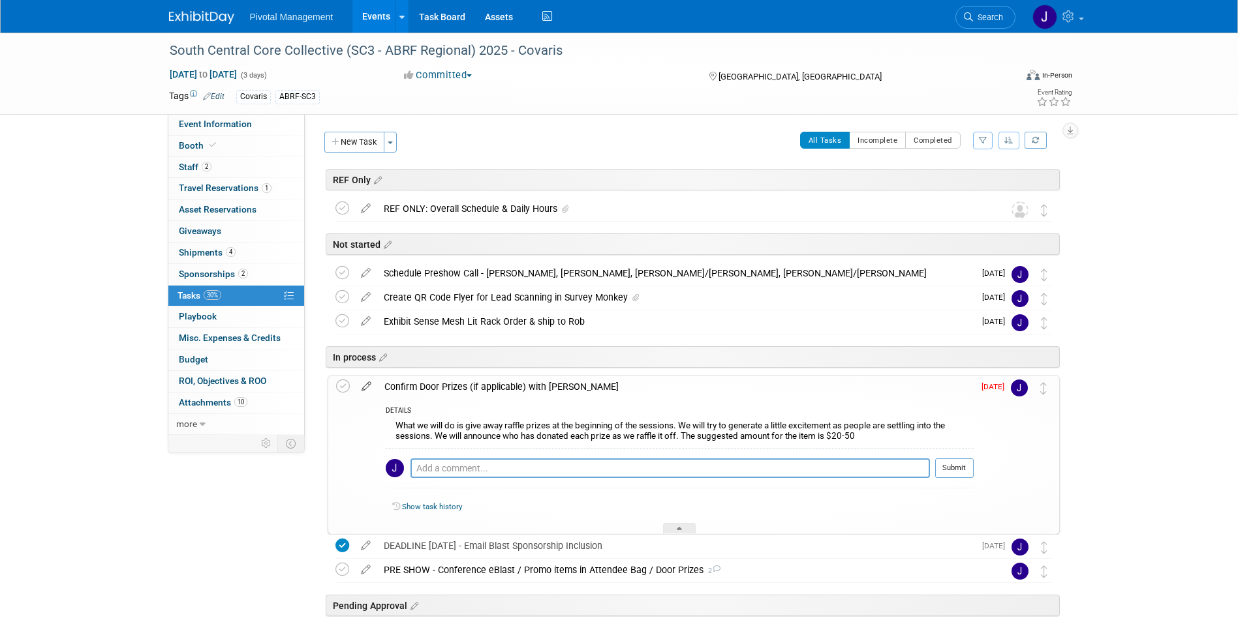
click at [363, 388] on icon at bounding box center [366, 384] width 23 height 16
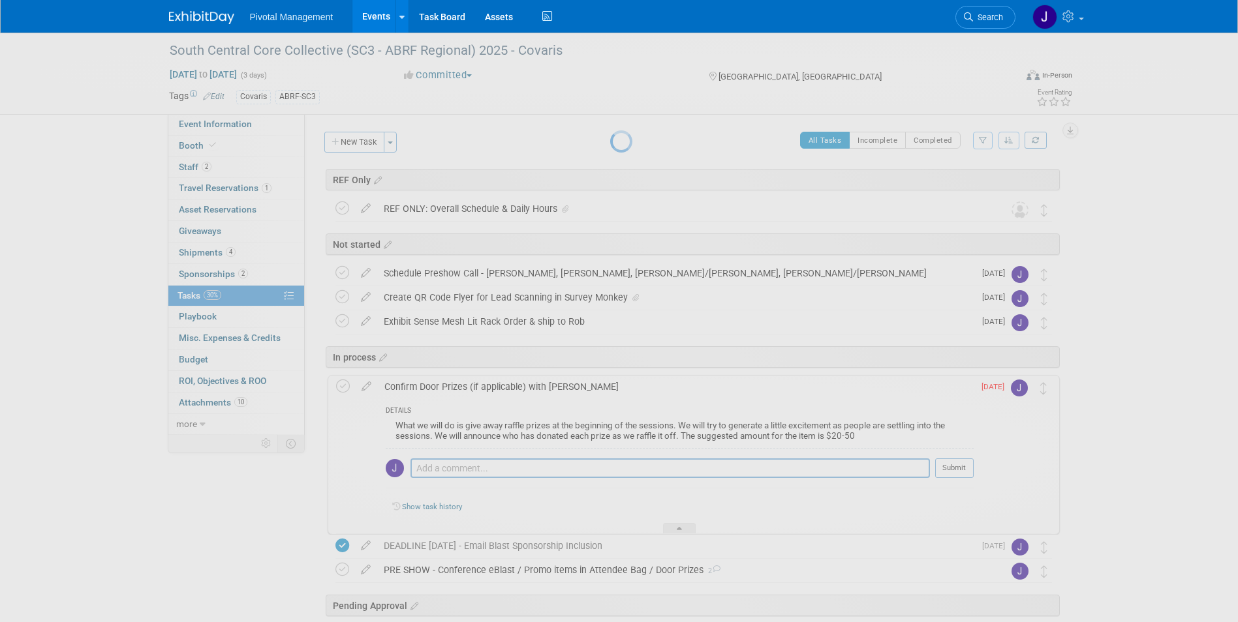
select select "7"
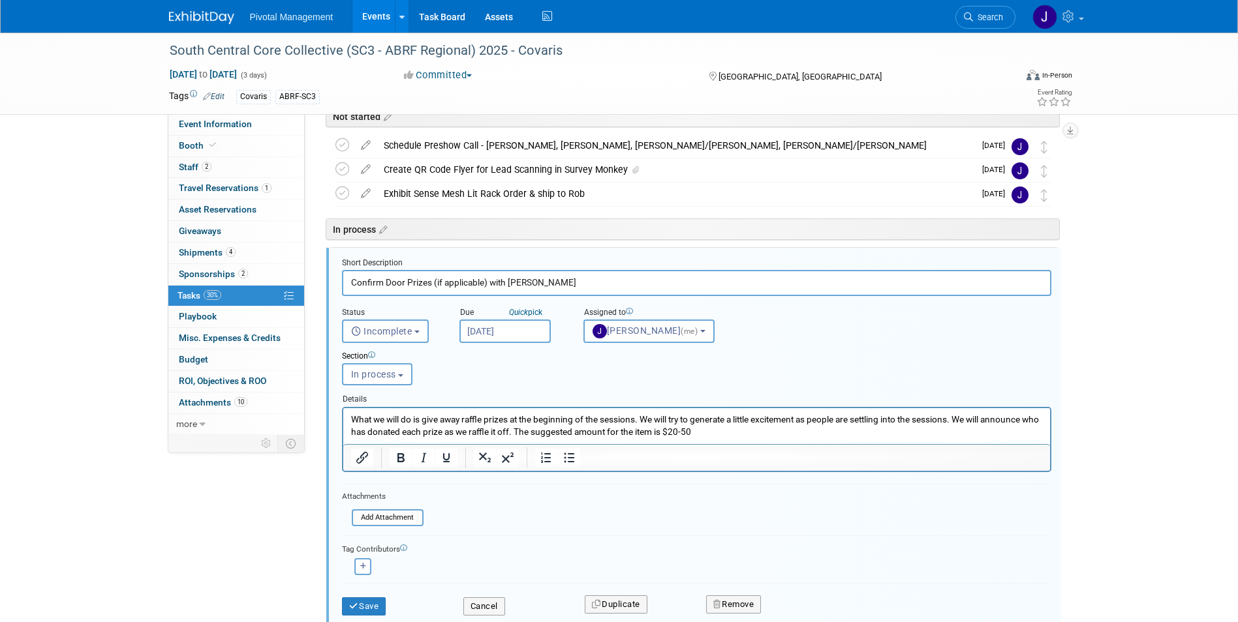
scroll to position [185, 0]
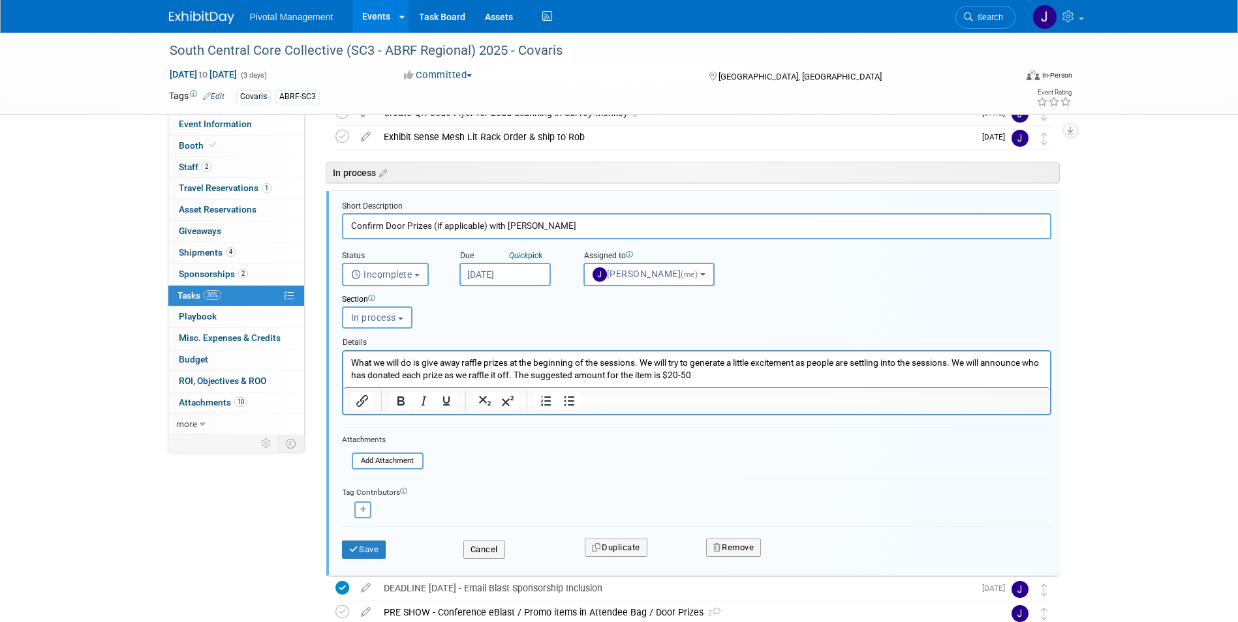
click at [477, 273] on input "[DATE]" at bounding box center [504, 274] width 91 height 23
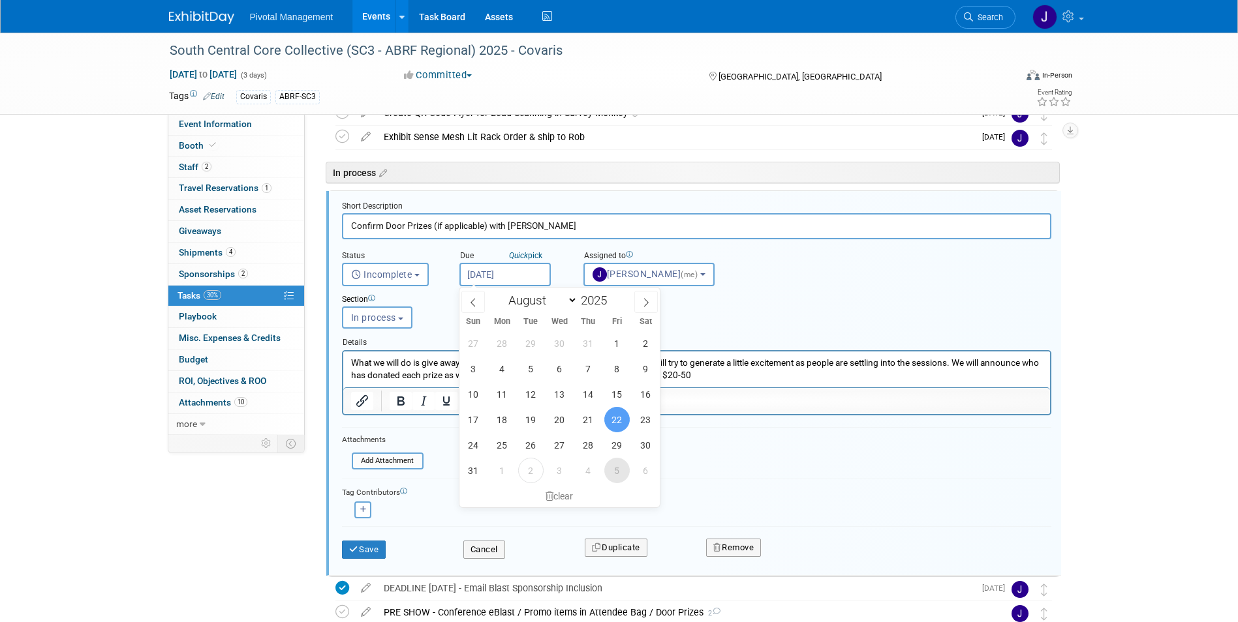
click at [612, 472] on span "5" at bounding box center [616, 470] width 25 height 25
type input "[DATE]"
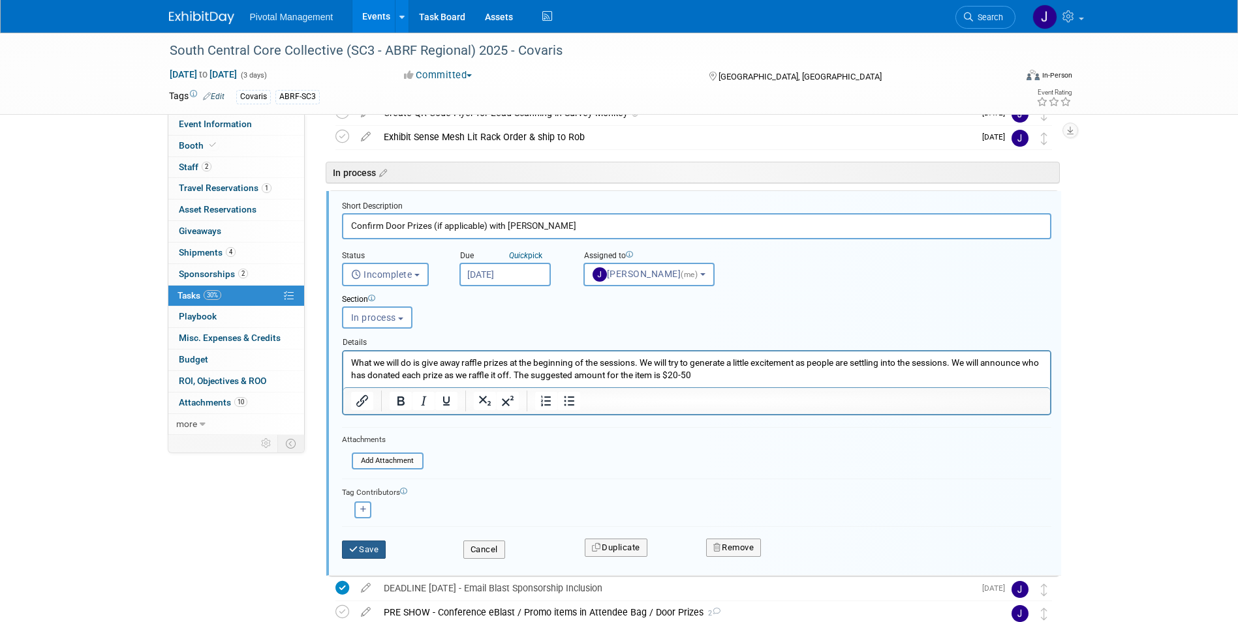
click at [365, 551] on button "Save" at bounding box center [364, 550] width 44 height 18
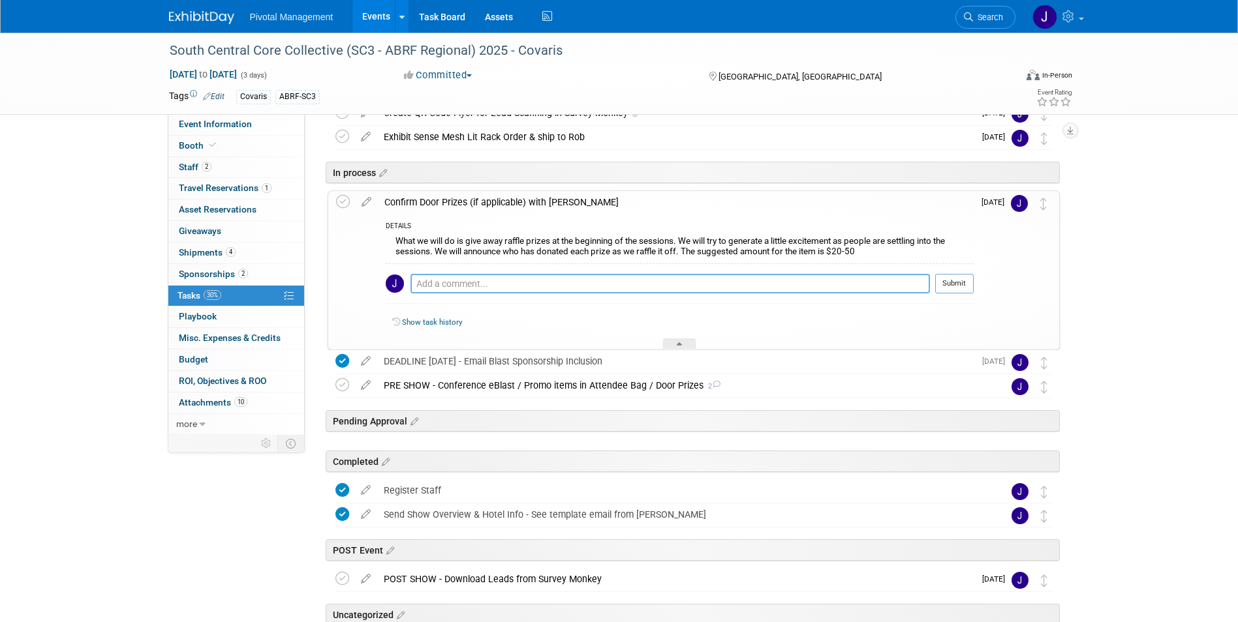
click at [447, 288] on textarea at bounding box center [669, 284] width 519 height 20
click at [535, 281] on textarea "Pinged [PERSON_NAME] with info" at bounding box center [669, 284] width 519 height 20
type textarea "Pinged [PERSON_NAME] with info - CC to planning team & [PERSON_NAME]"
click at [957, 276] on button "Submit" at bounding box center [954, 284] width 38 height 20
